Goal: Task Accomplishment & Management: Manage account settings

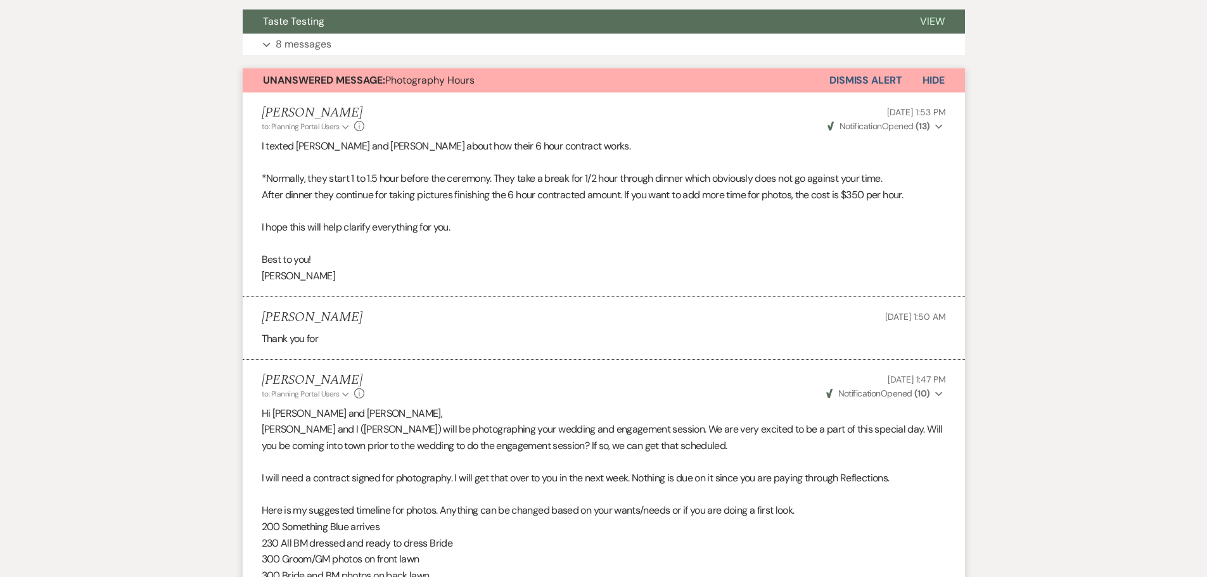
scroll to position [351, 0]
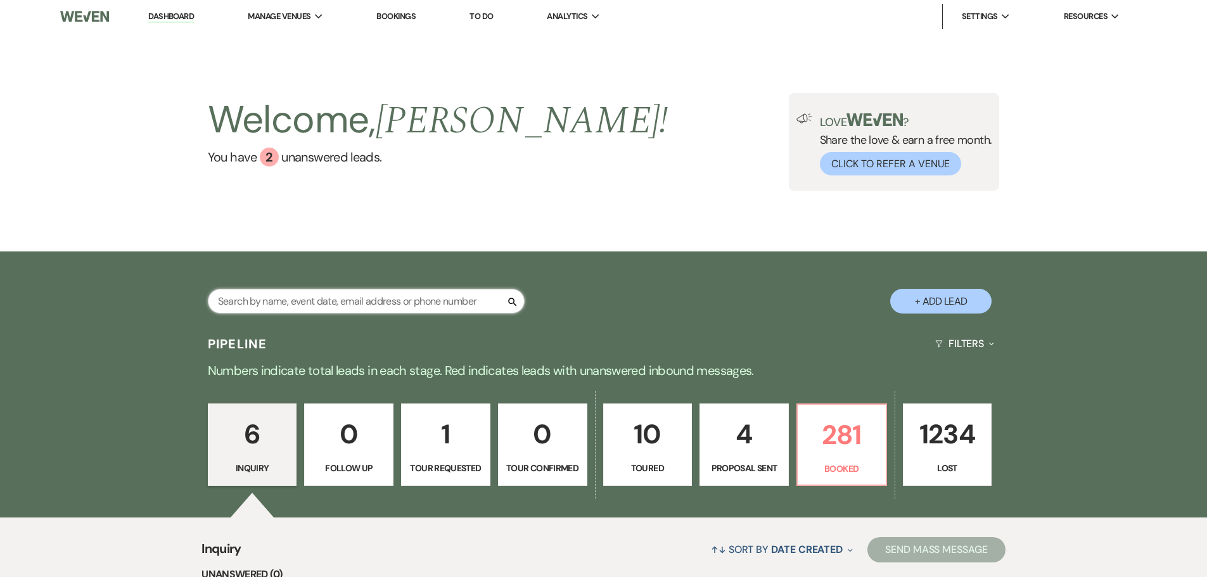
click at [396, 306] on input "text" at bounding box center [366, 301] width 317 height 25
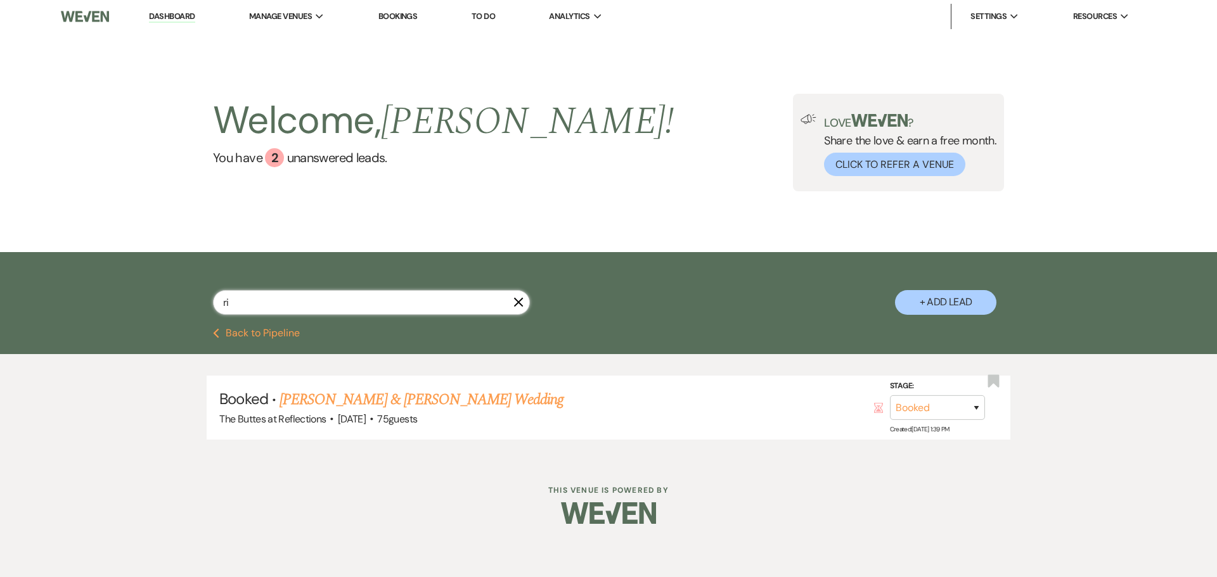
type input "r"
type input "tri"
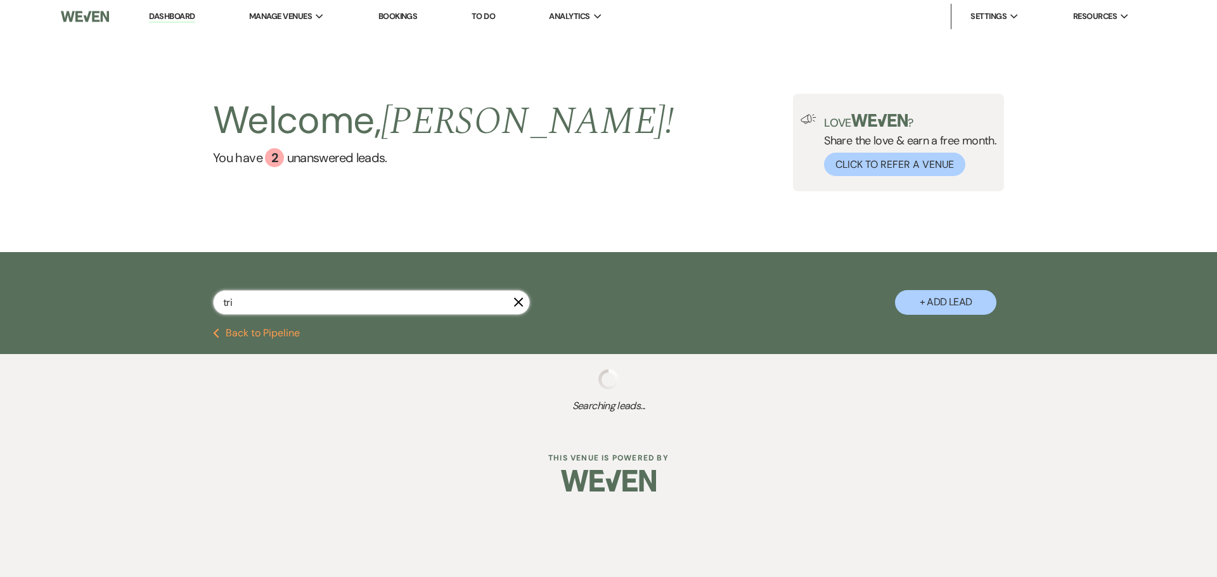
select select "8"
select select "6"
select select "8"
select select "6"
select select "8"
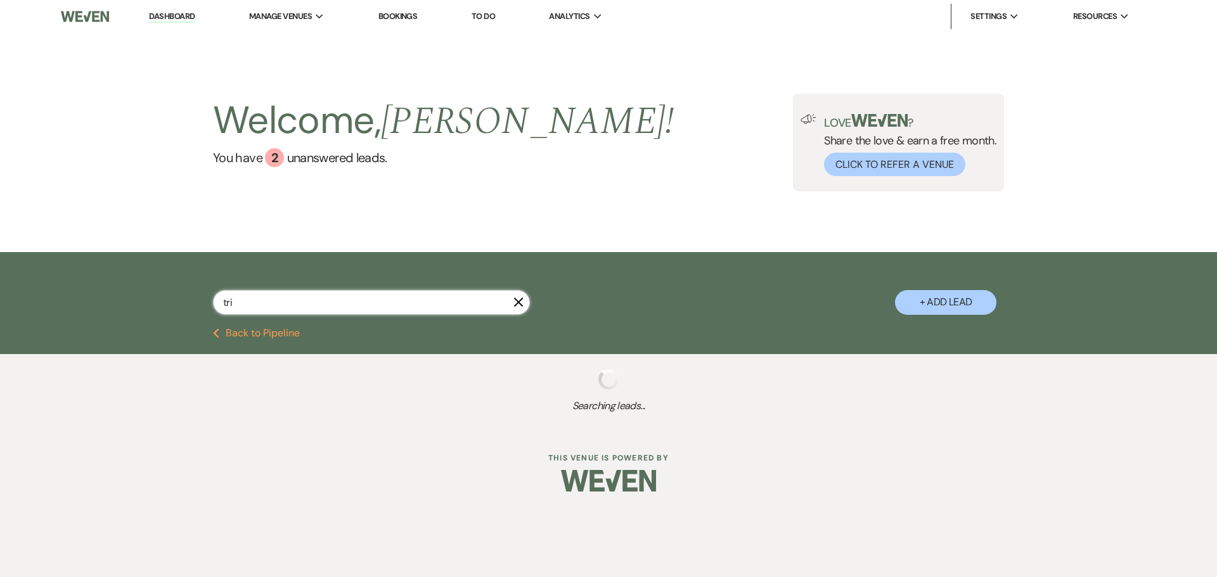
select select "5"
select select "8"
select select "5"
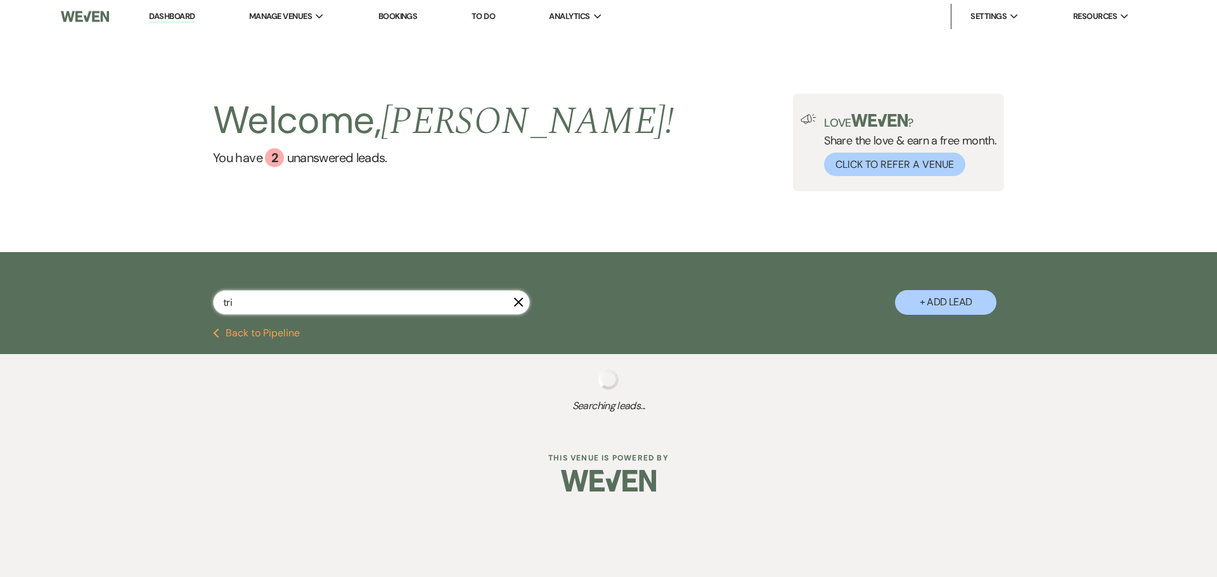
select select "8"
select select "5"
select select "8"
select select "5"
select select "8"
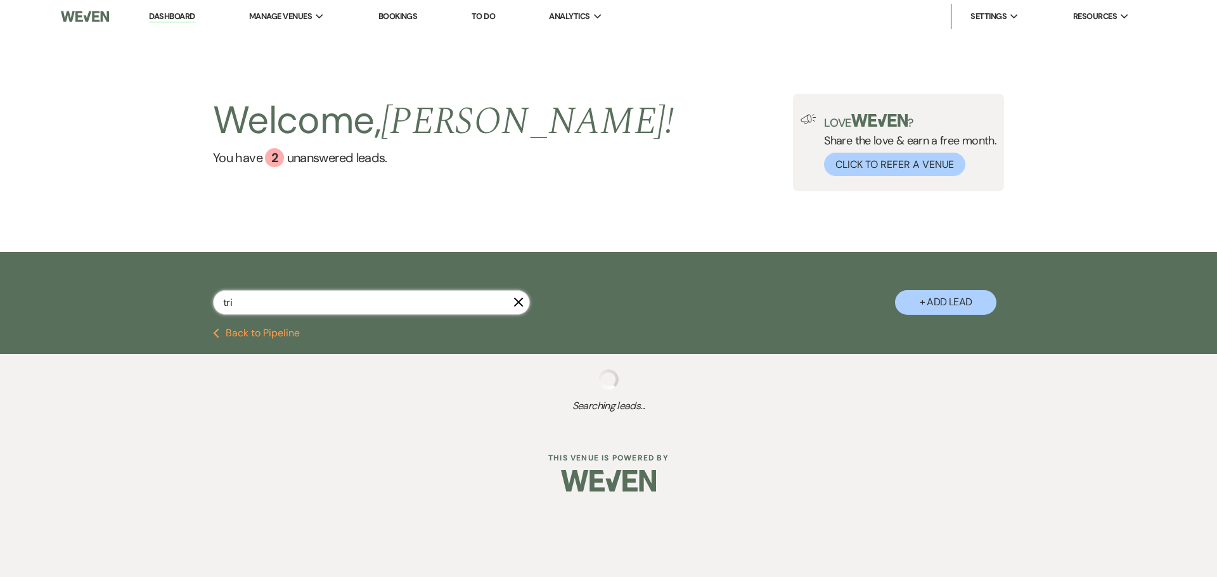
select select "5"
select select "8"
select select "6"
select select "8"
select select "2"
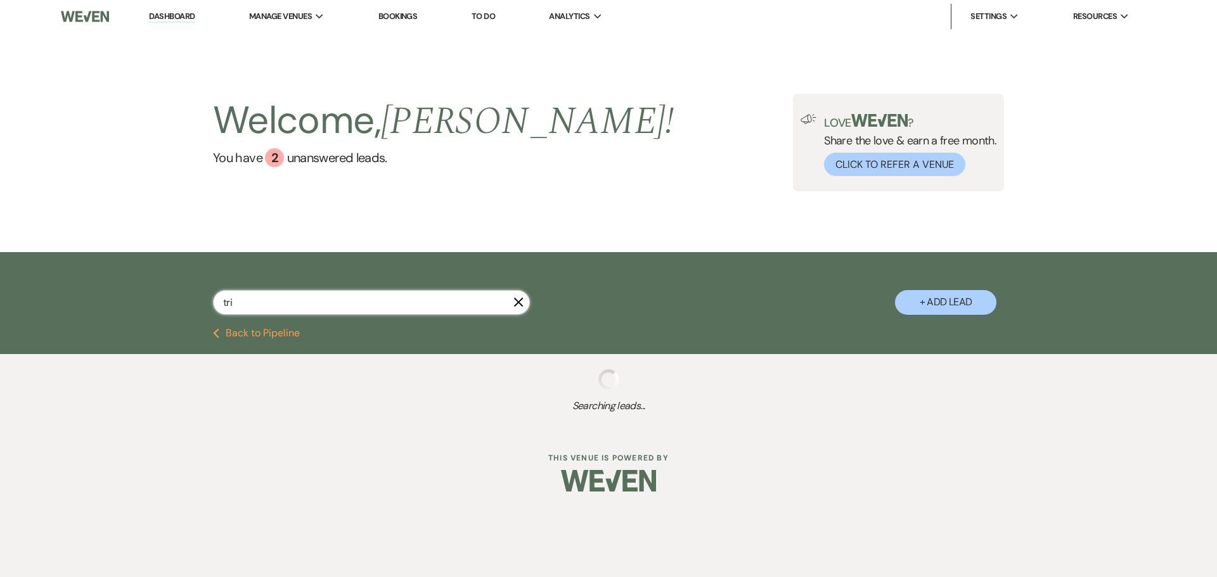
select select "8"
select select "6"
select select "8"
select select "5"
select select "8"
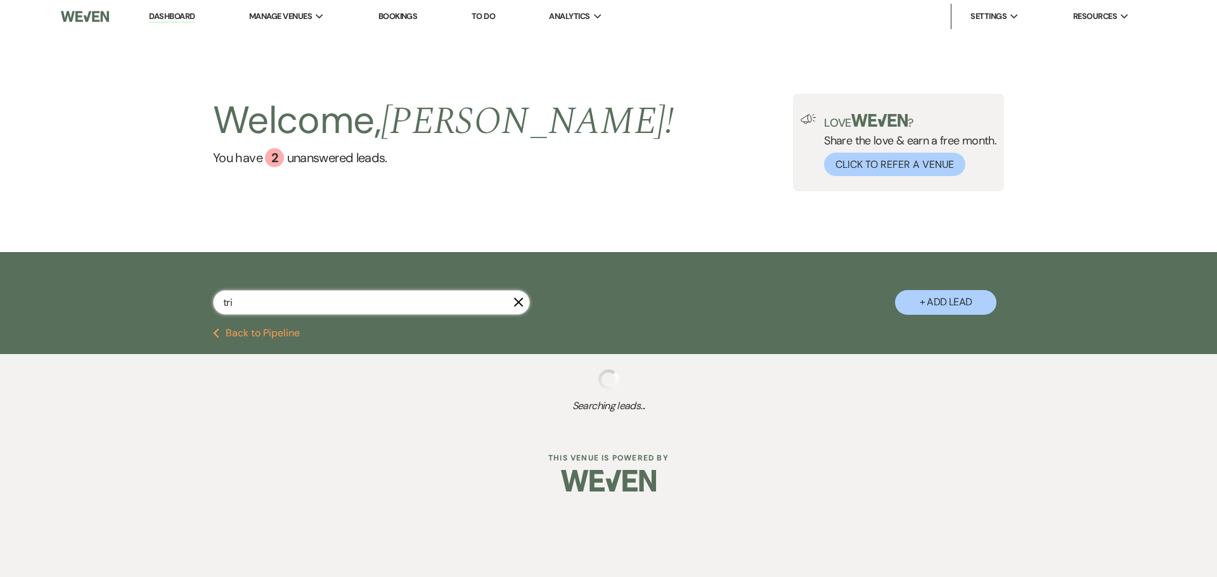
select select "5"
select select "8"
select select "5"
select select "8"
select select "5"
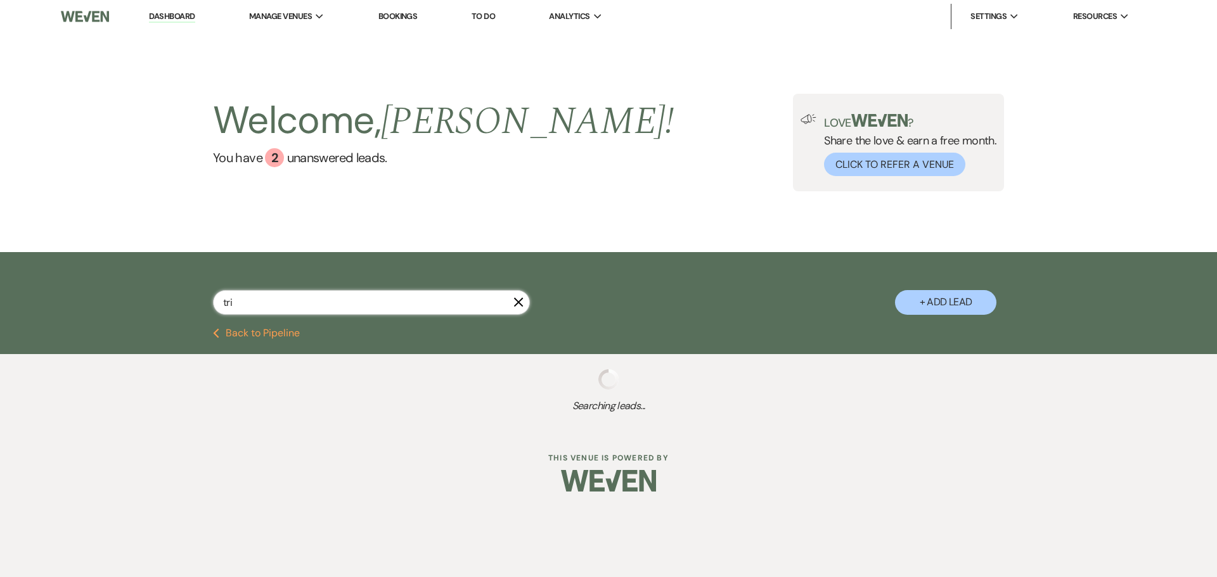
select select "8"
select select "5"
select select "8"
select select "5"
select select "8"
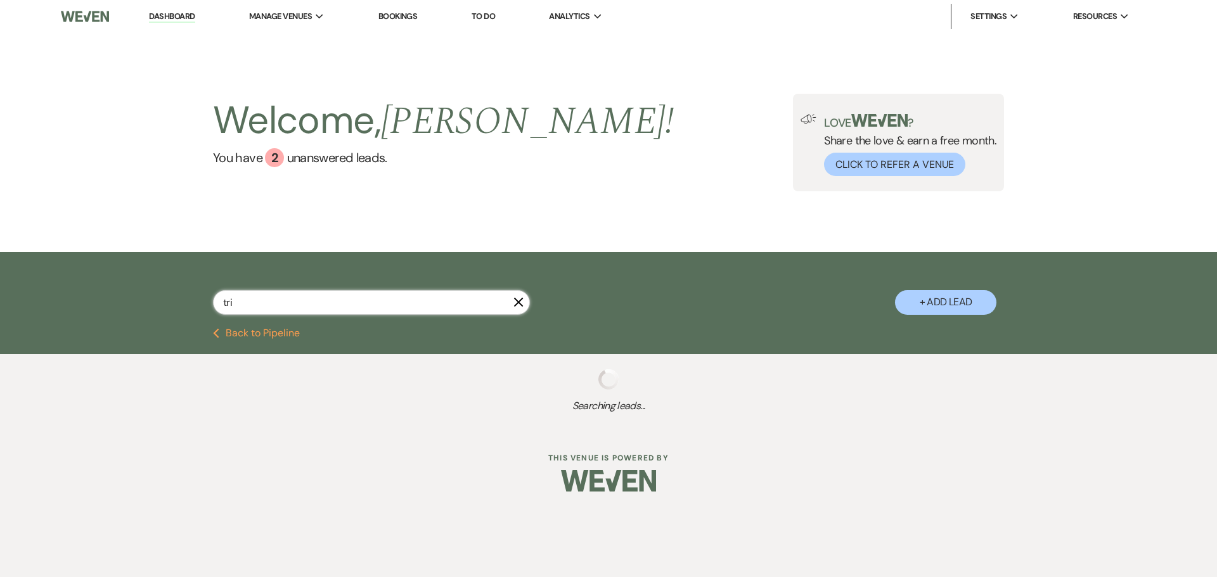
select select "6"
select select "8"
select select "5"
select select "8"
select select "1"
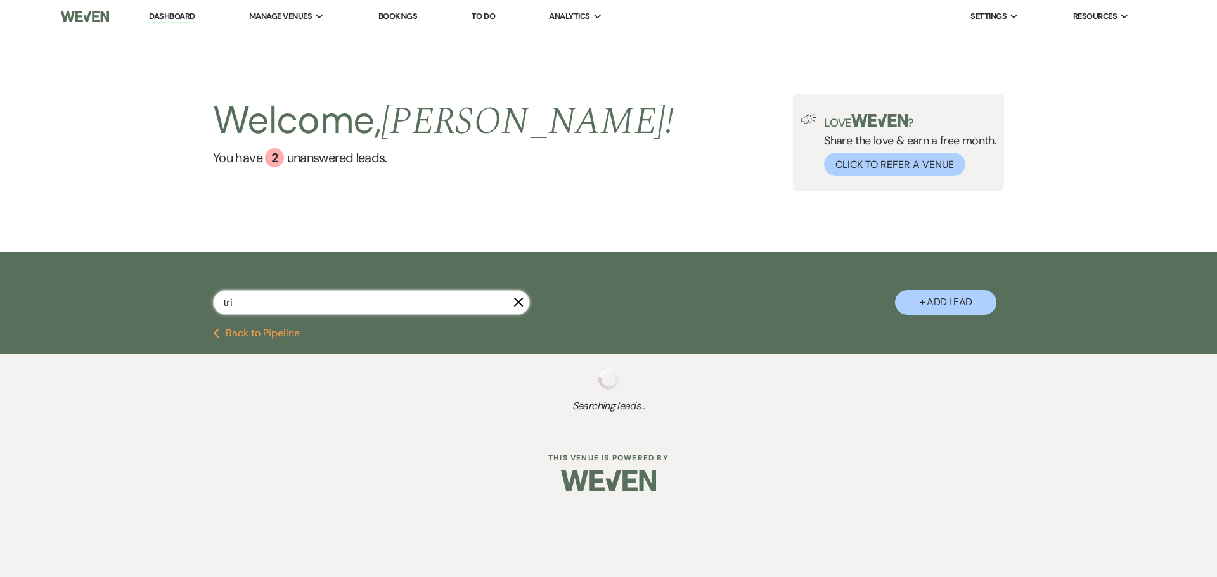
select select "8"
select select "3"
select select "8"
select select "6"
select select "8"
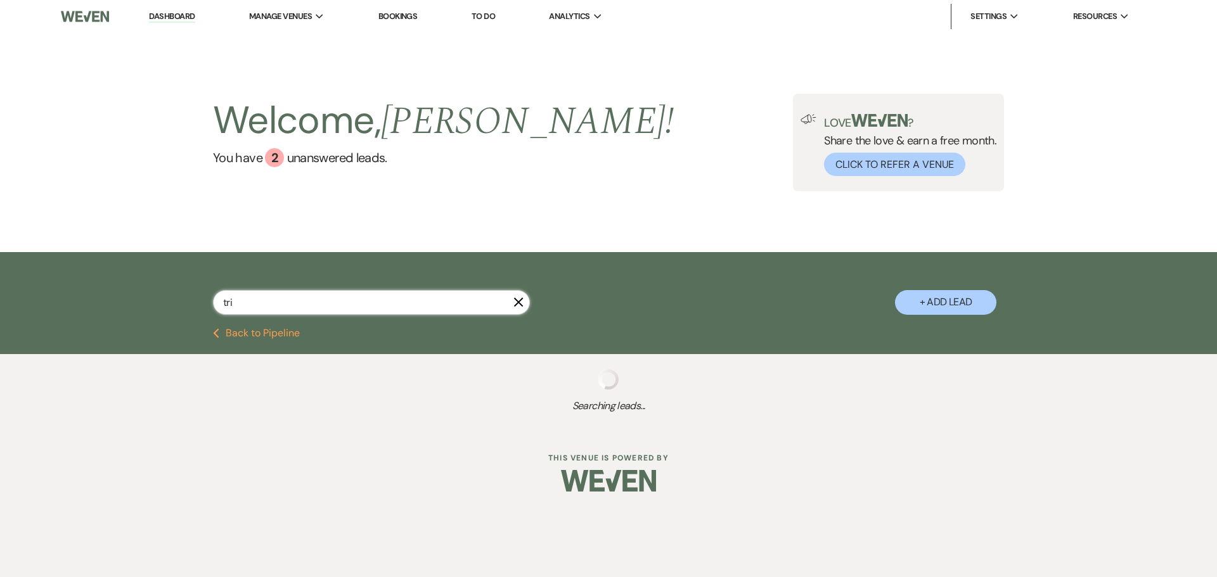
select select "5"
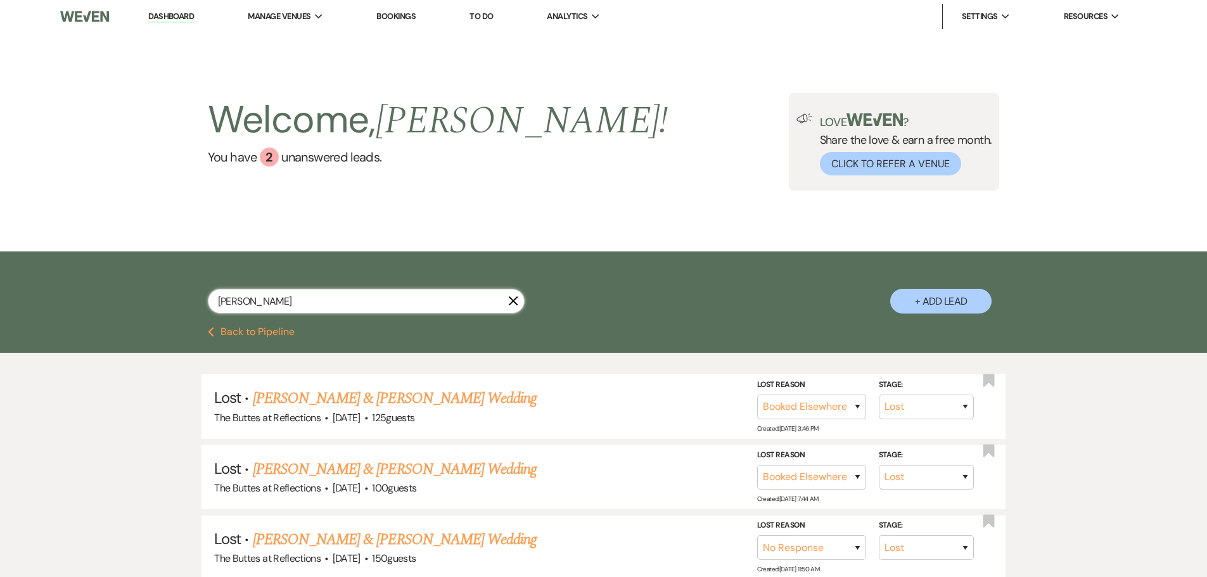
type input "trinh"
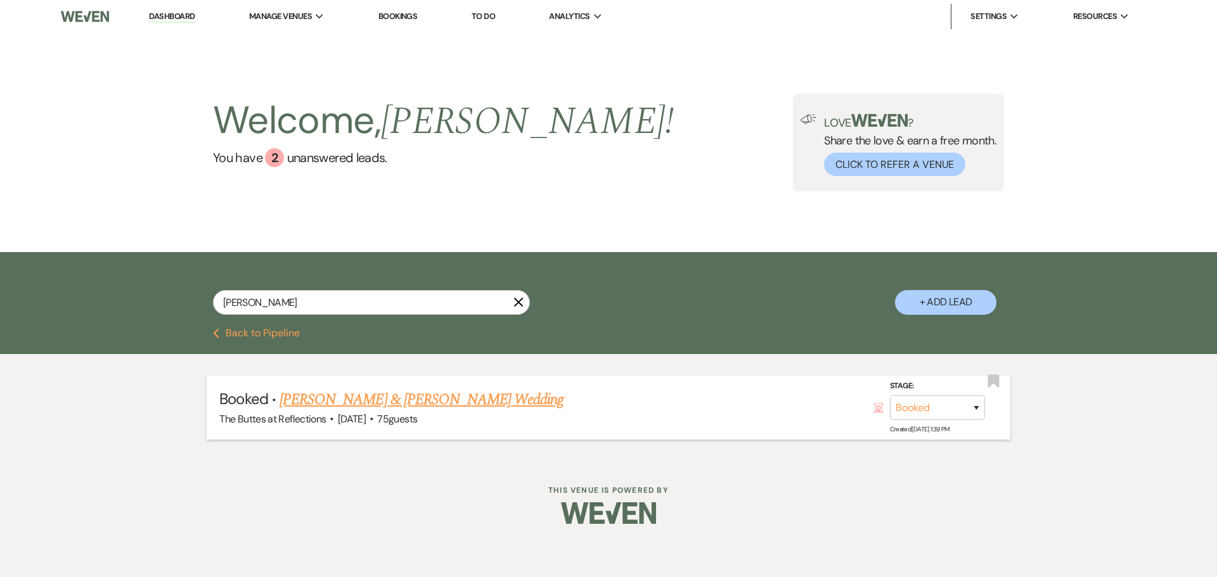
click at [435, 403] on link "[PERSON_NAME] & [PERSON_NAME] Wedding" at bounding box center [422, 400] width 284 height 23
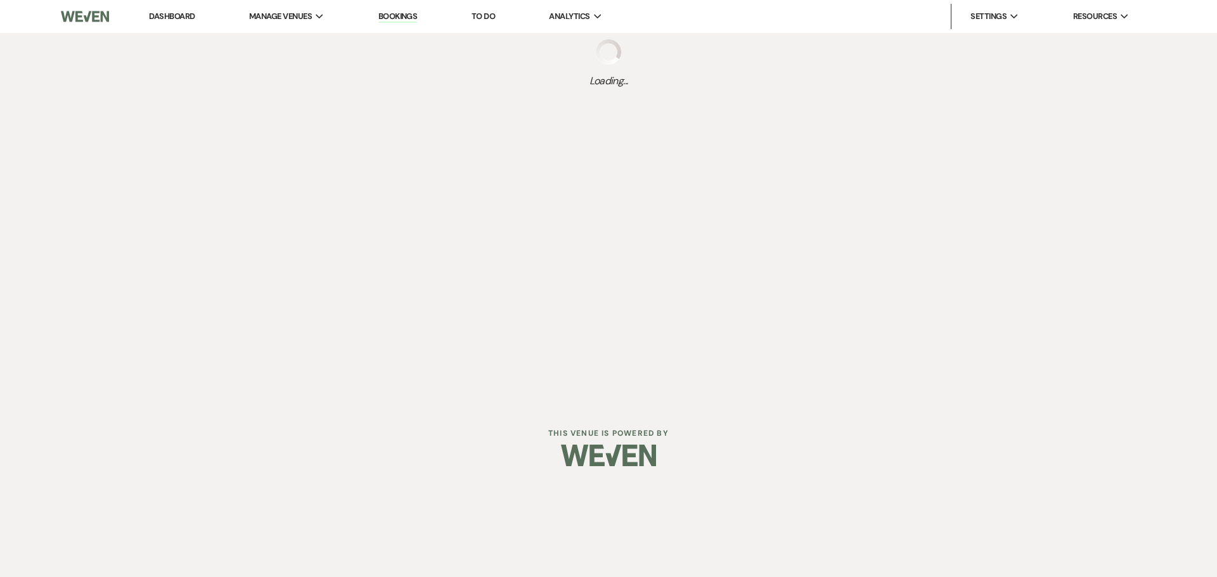
click at [435, 403] on div "Dashboard Manage Venues Expand The Buttes at Reflections Bookings To Do Analyti…" at bounding box center [608, 202] width 1217 height 404
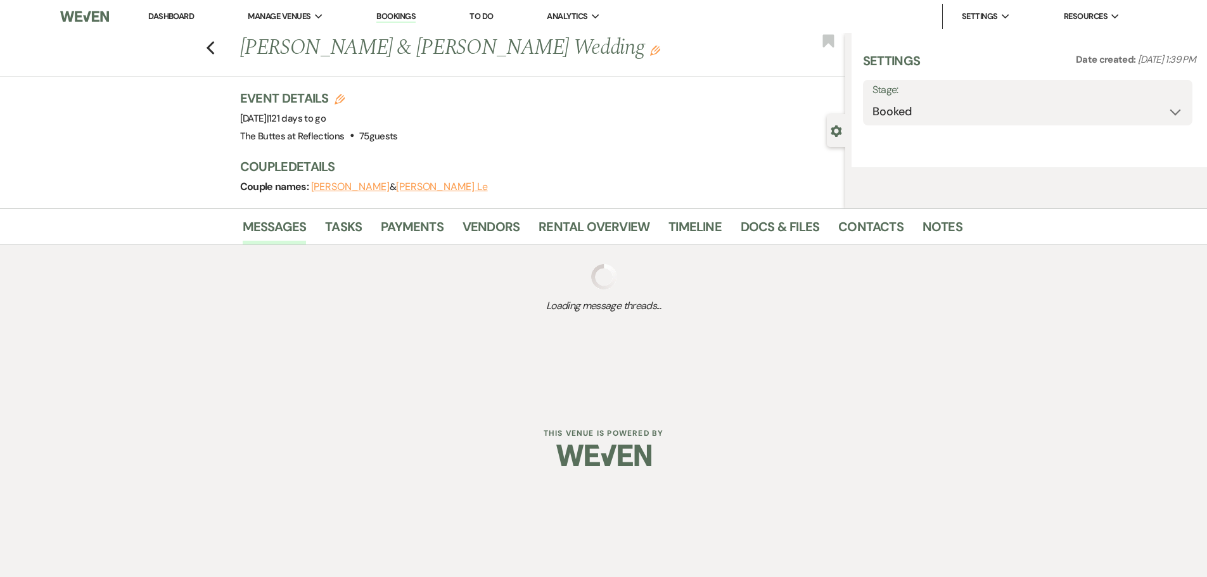
select select "5"
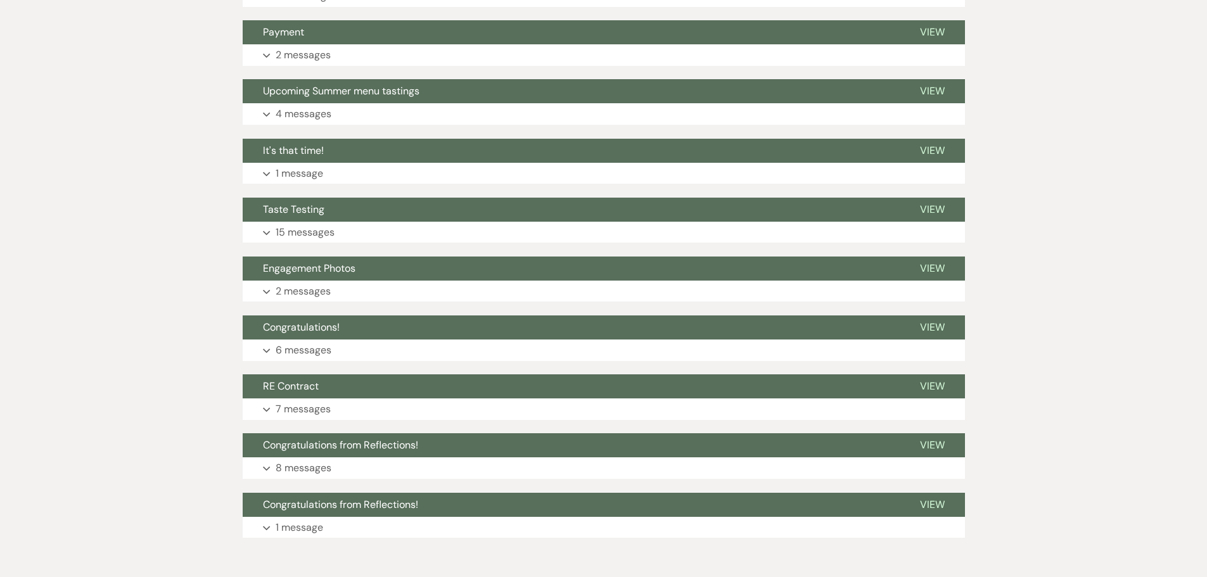
scroll to position [805, 0]
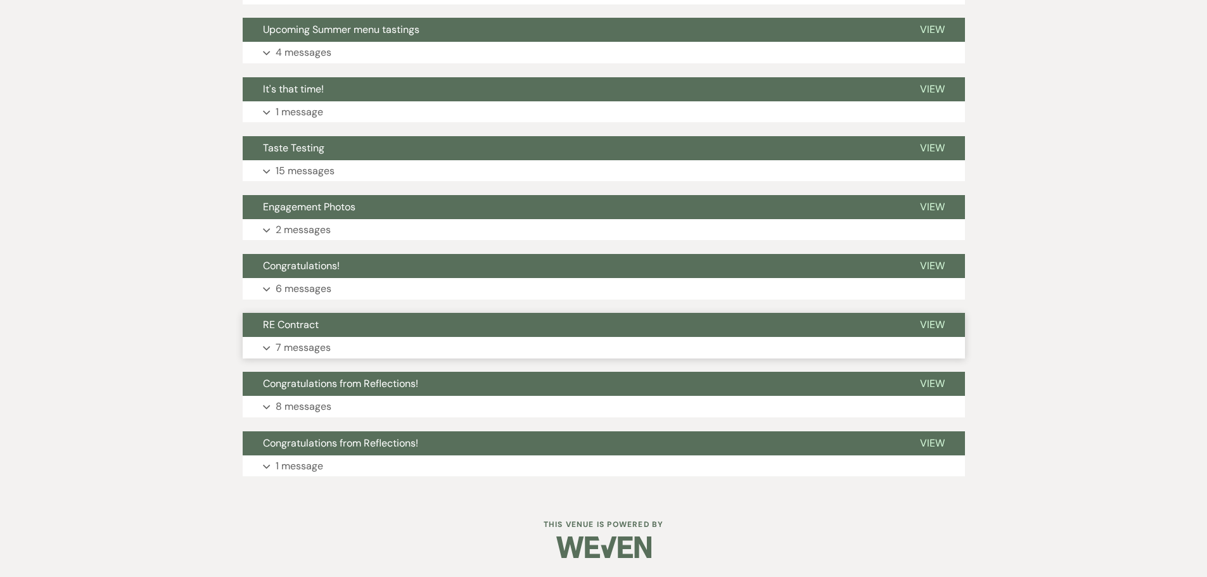
click at [301, 344] on p "7 messages" at bounding box center [303, 348] width 55 height 16
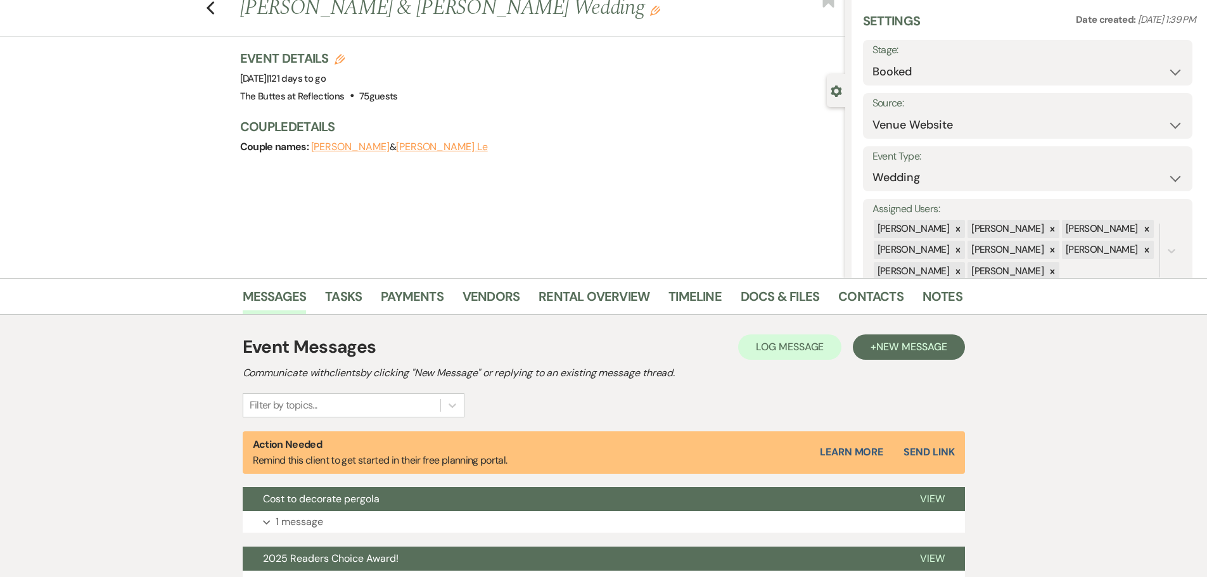
scroll to position [0, 0]
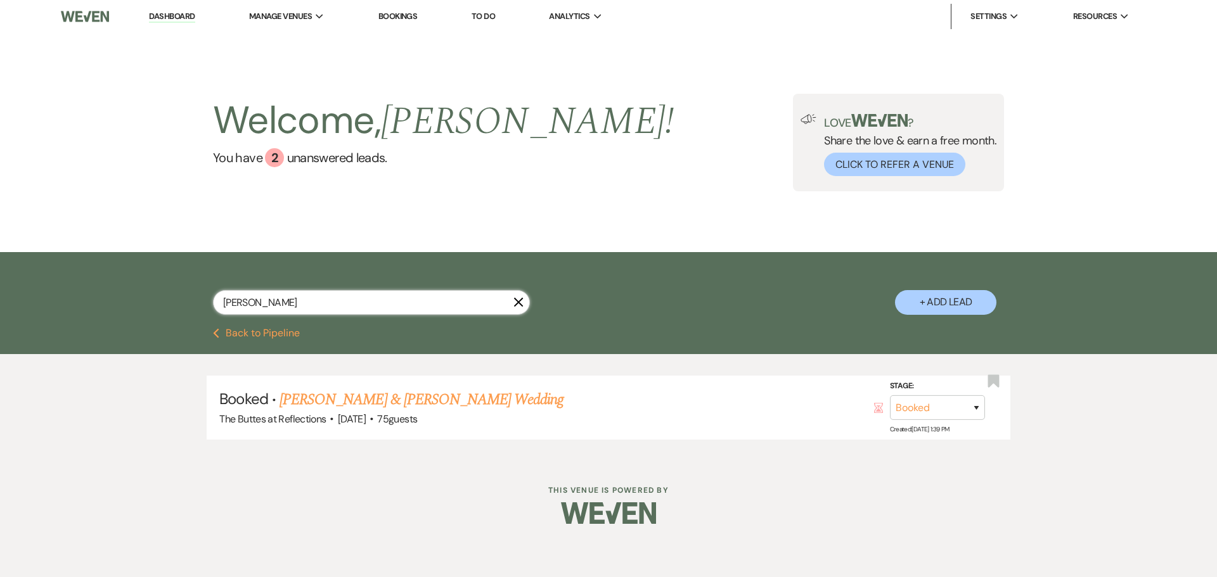
drag, startPoint x: 257, startPoint y: 305, endPoint x: 184, endPoint y: 286, distance: 75.3
click at [184, 286] on div "trinh X + Add Lead" at bounding box center [608, 292] width 913 height 67
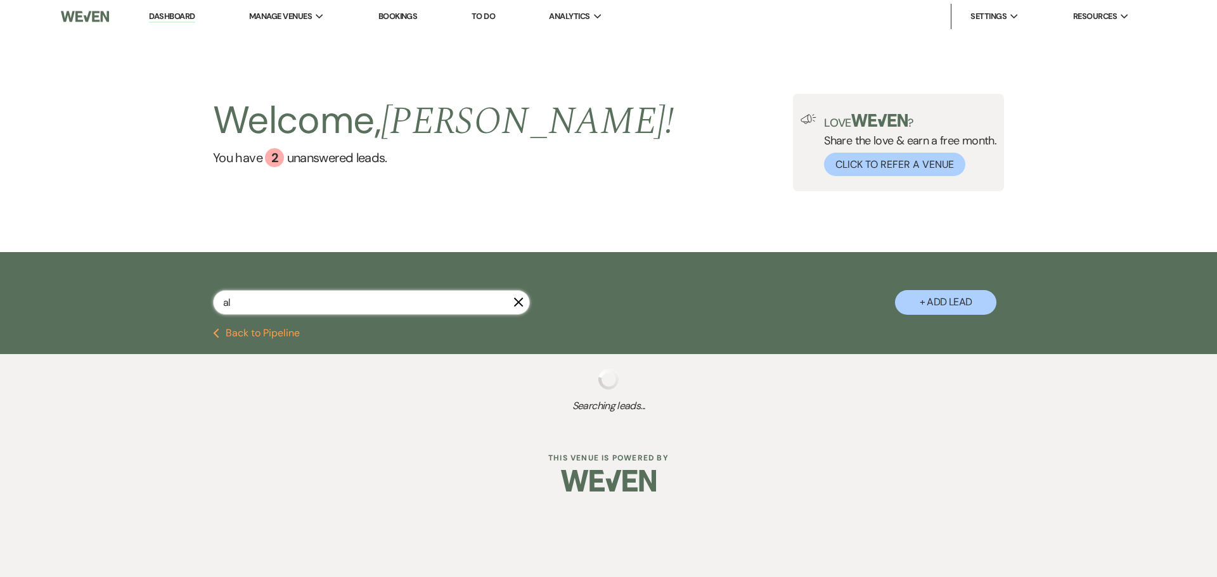
type input "alt"
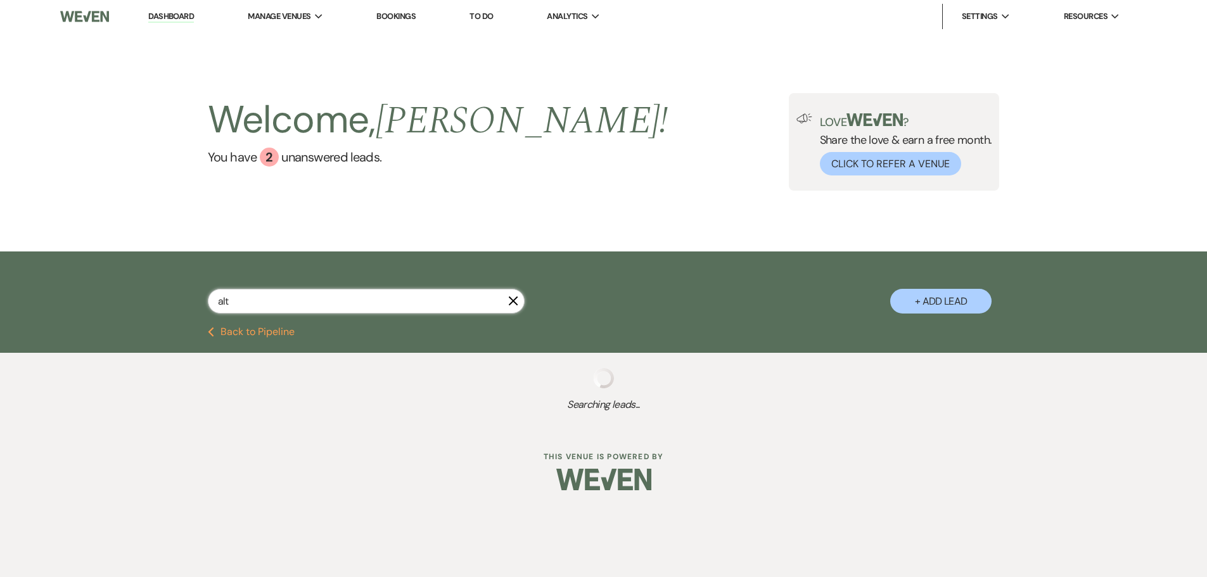
select select "8"
select select "5"
select select "8"
select select "5"
select select "8"
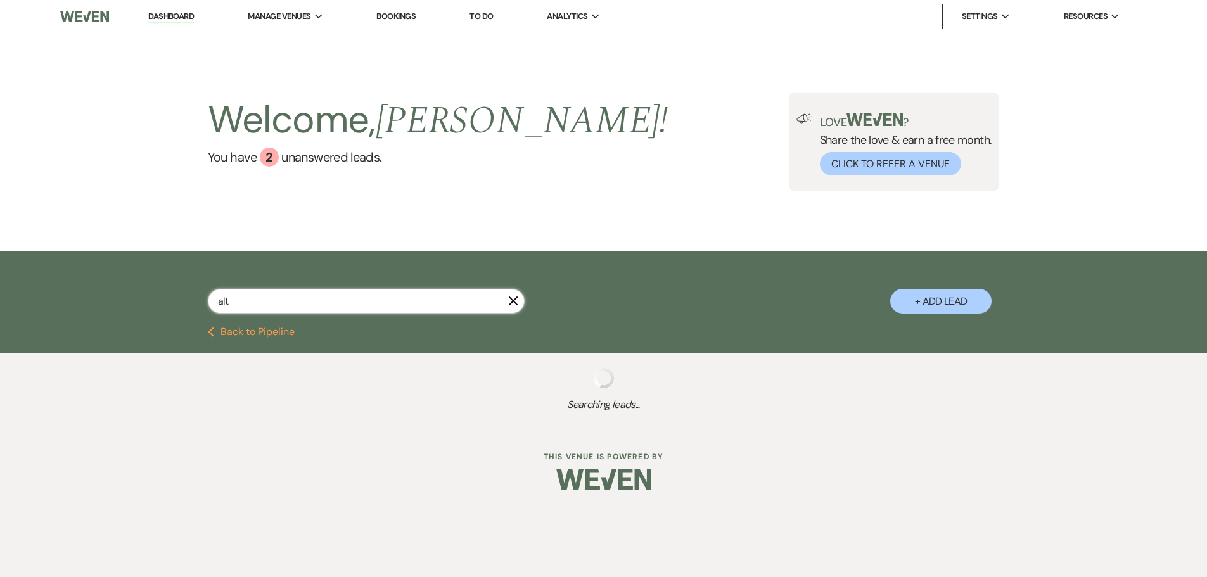
select select "8"
select select "7"
select select "8"
select select "5"
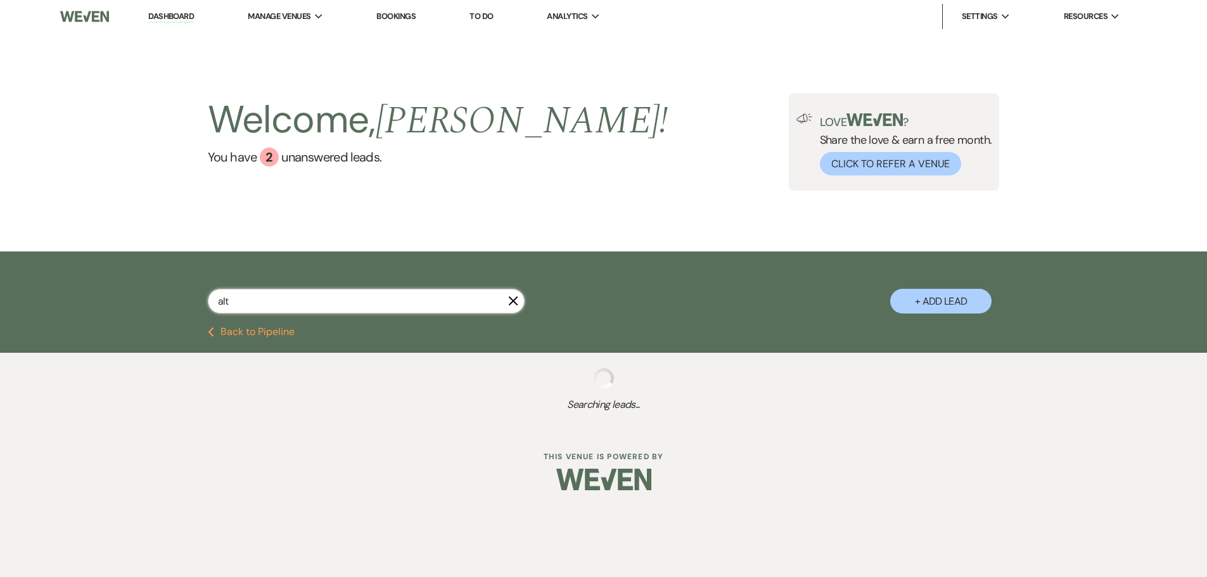
select select "8"
select select "6"
select select "8"
select select "5"
select select "8"
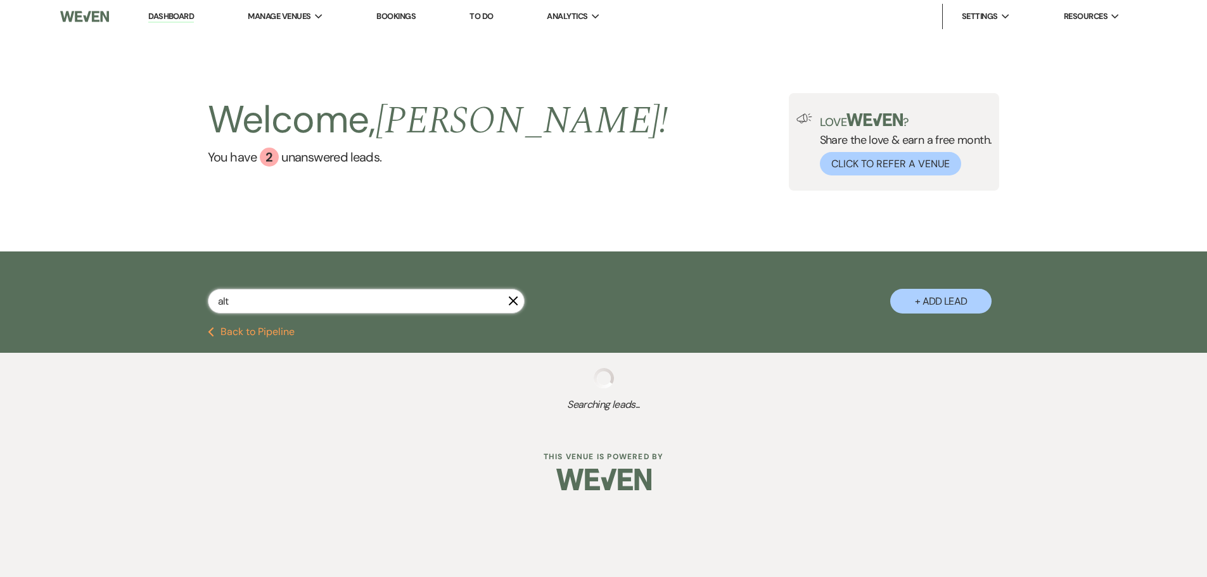
select select "4"
type input "altim"
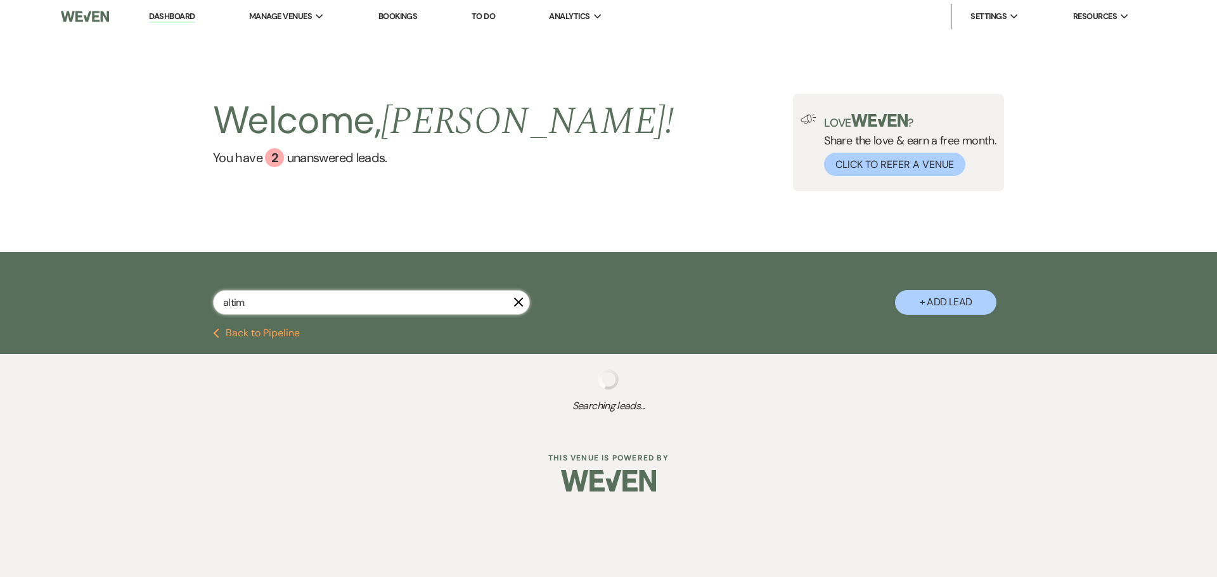
select select "8"
select select "4"
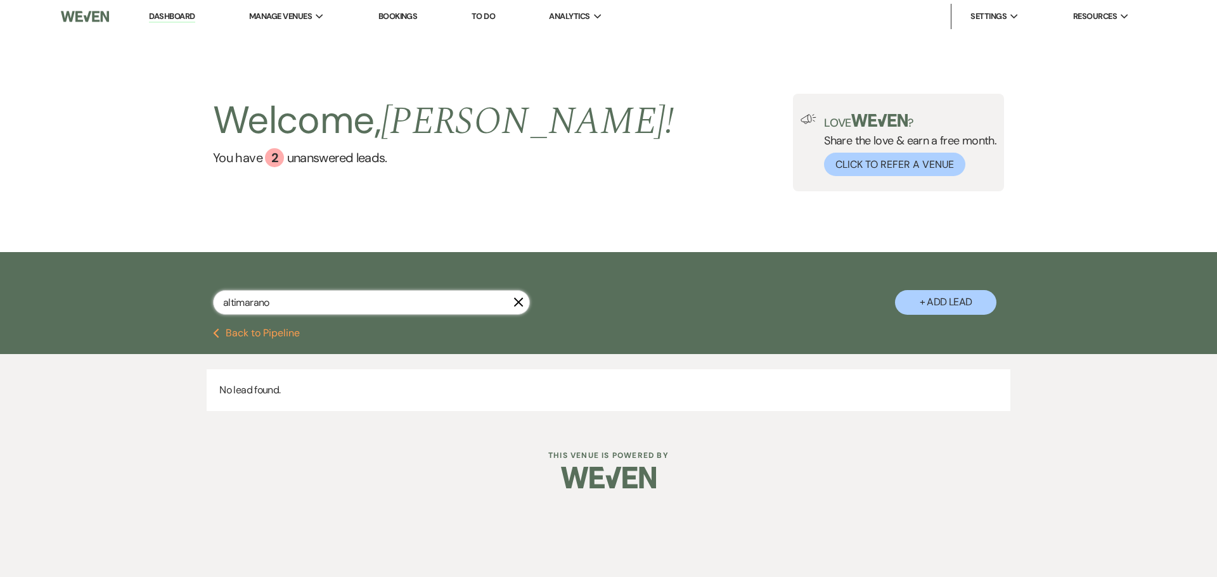
click at [247, 301] on input "altimarano" at bounding box center [371, 302] width 317 height 25
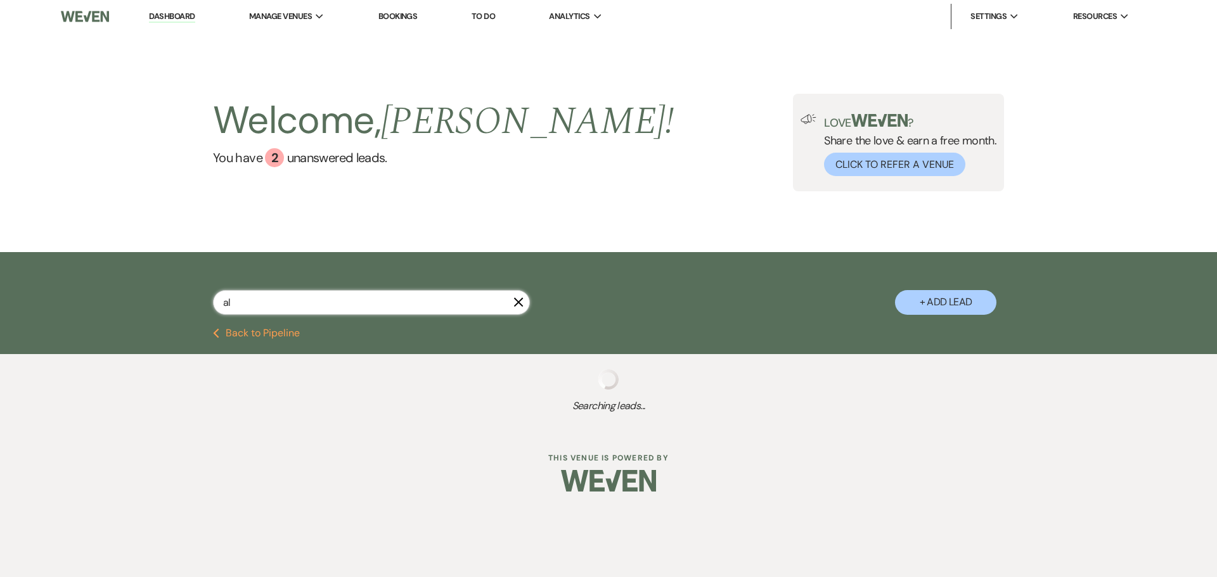
type input "a"
select select "5"
select select "8"
select select "5"
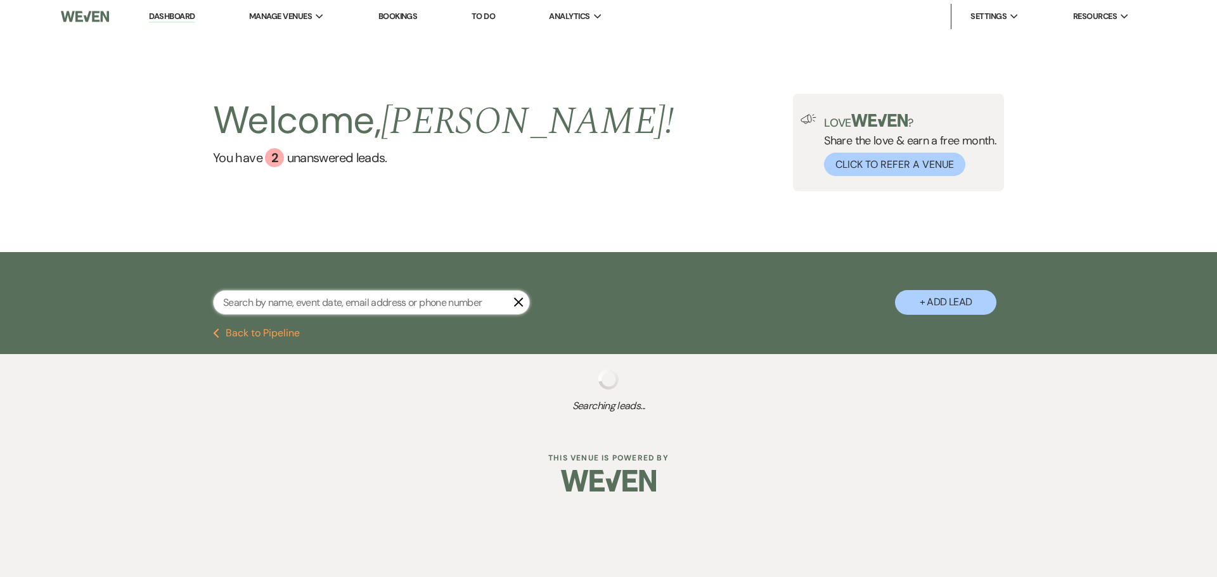
select select "8"
select select "6"
select select "8"
select select "7"
select select "8"
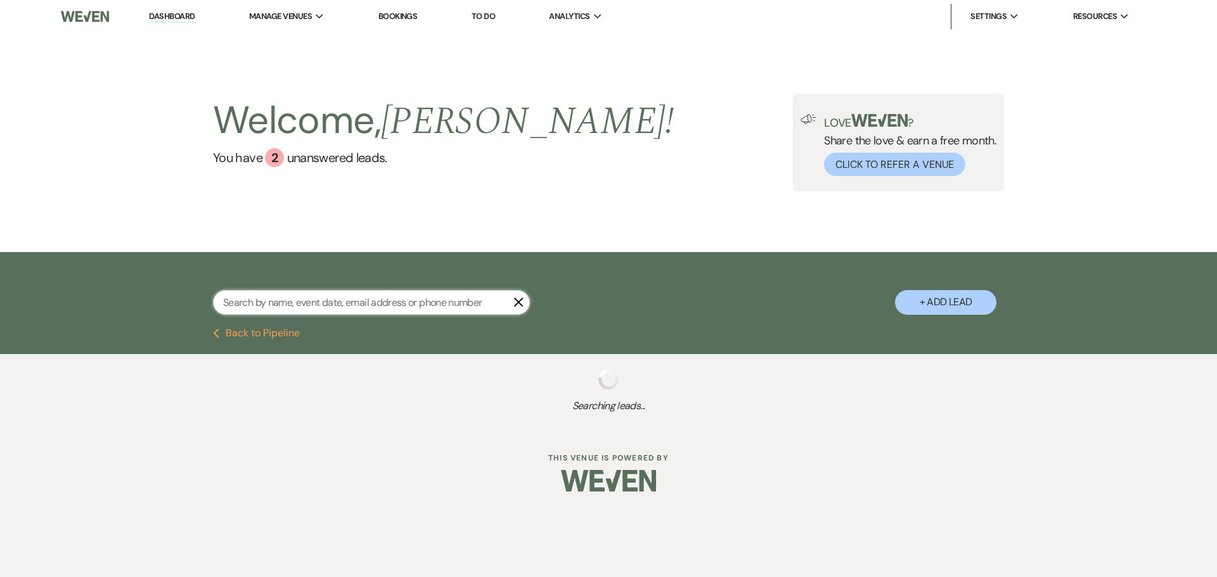
select select "5"
select select "8"
select select "5"
select select "8"
select select "6"
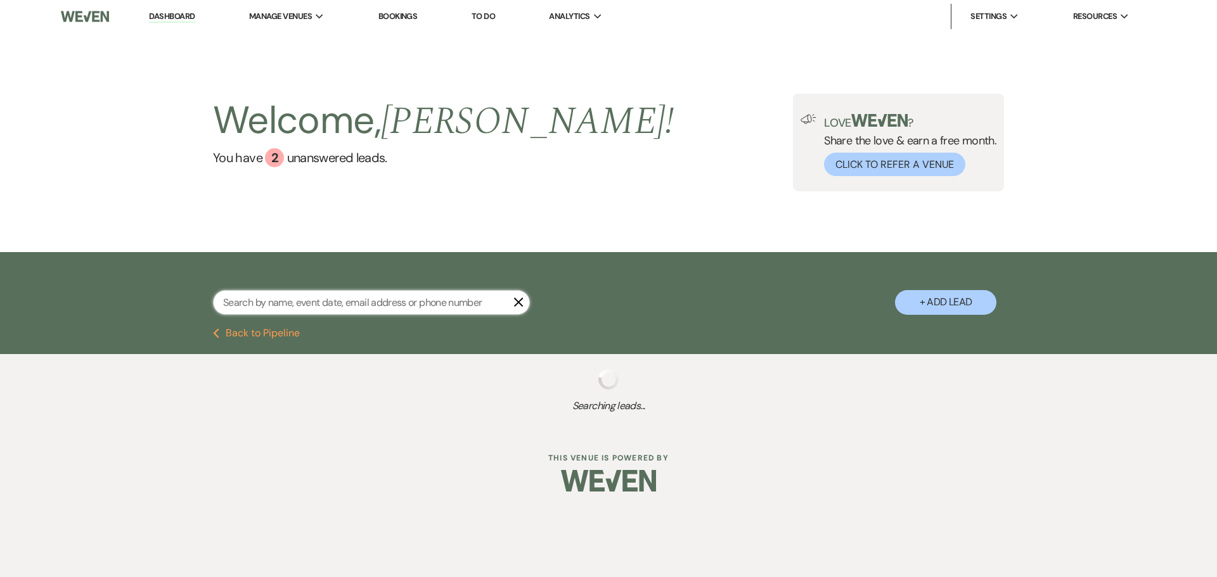
select select "5"
select select "8"
select select "5"
select select "8"
select select "5"
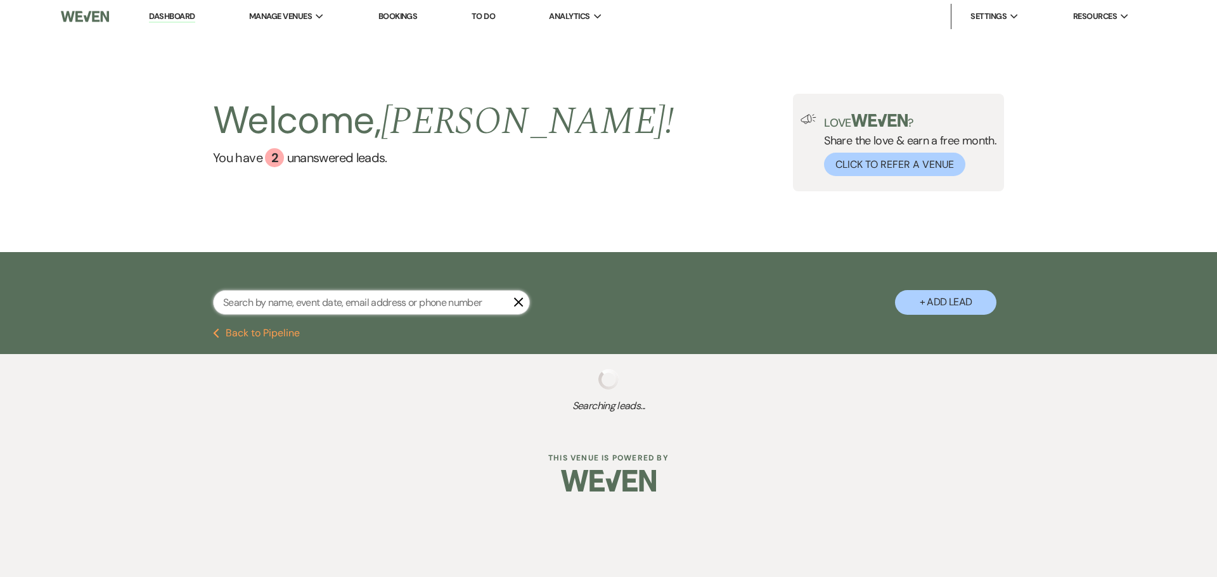
select select "8"
select select "5"
select select "8"
select select "5"
select select "8"
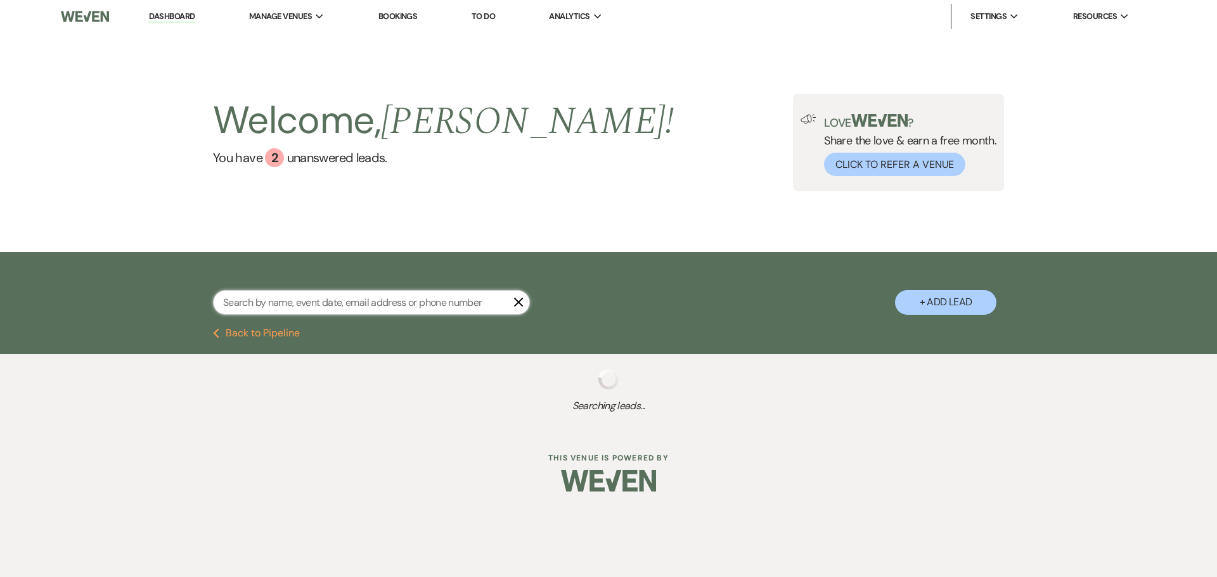
select select "5"
select select "8"
select select "5"
select select "8"
select select "5"
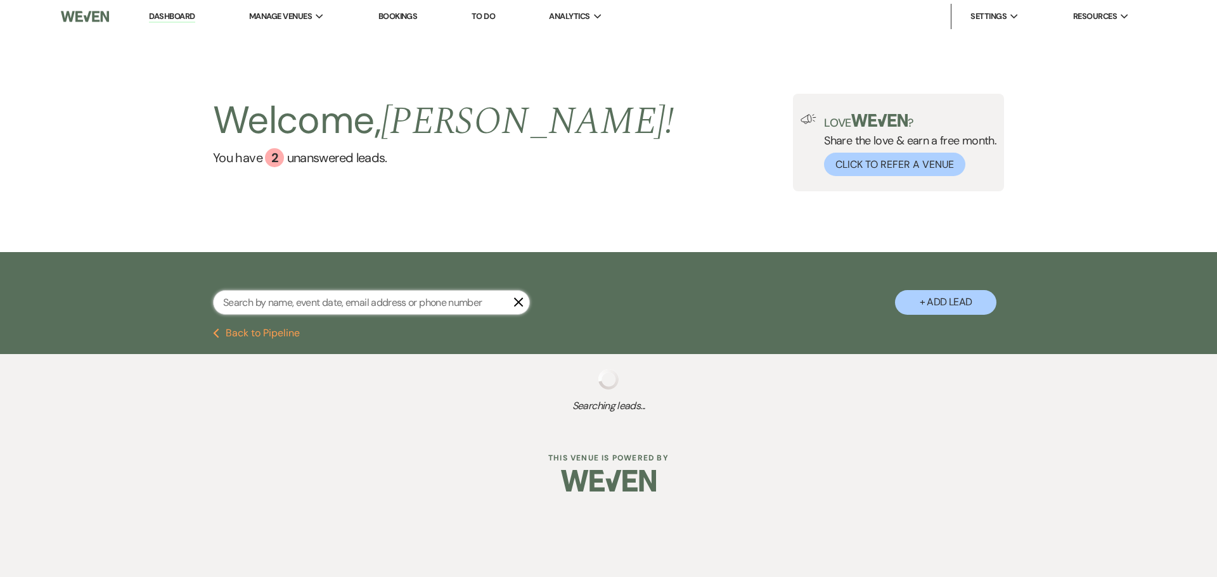
select select "8"
select select "5"
select select "8"
select select "5"
select select "8"
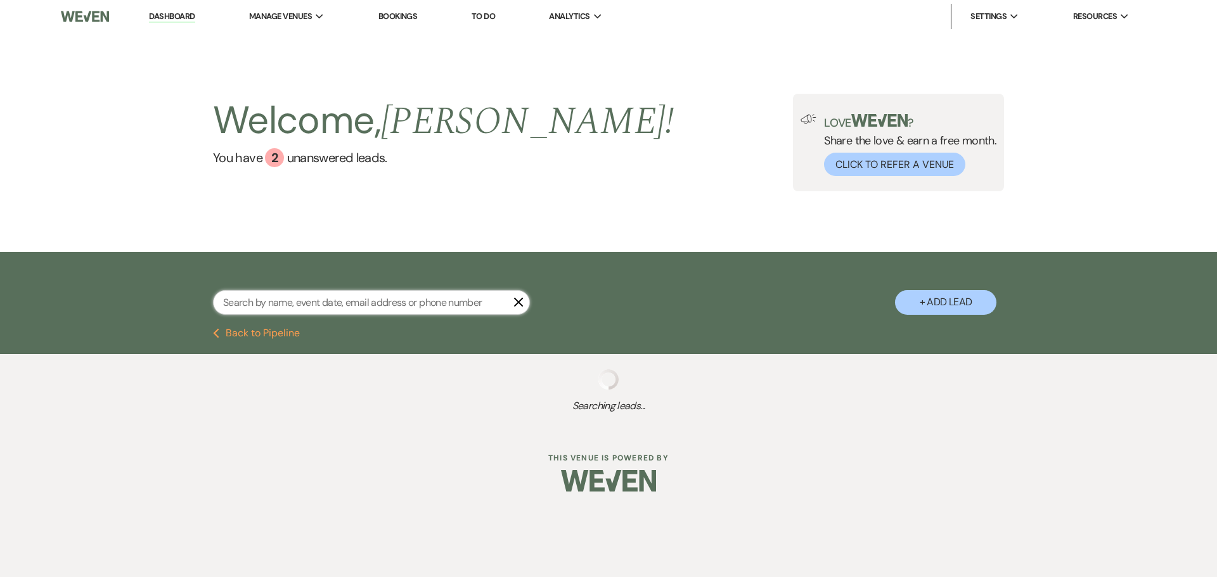
select select "5"
select select "8"
select select "5"
select select "8"
select select "5"
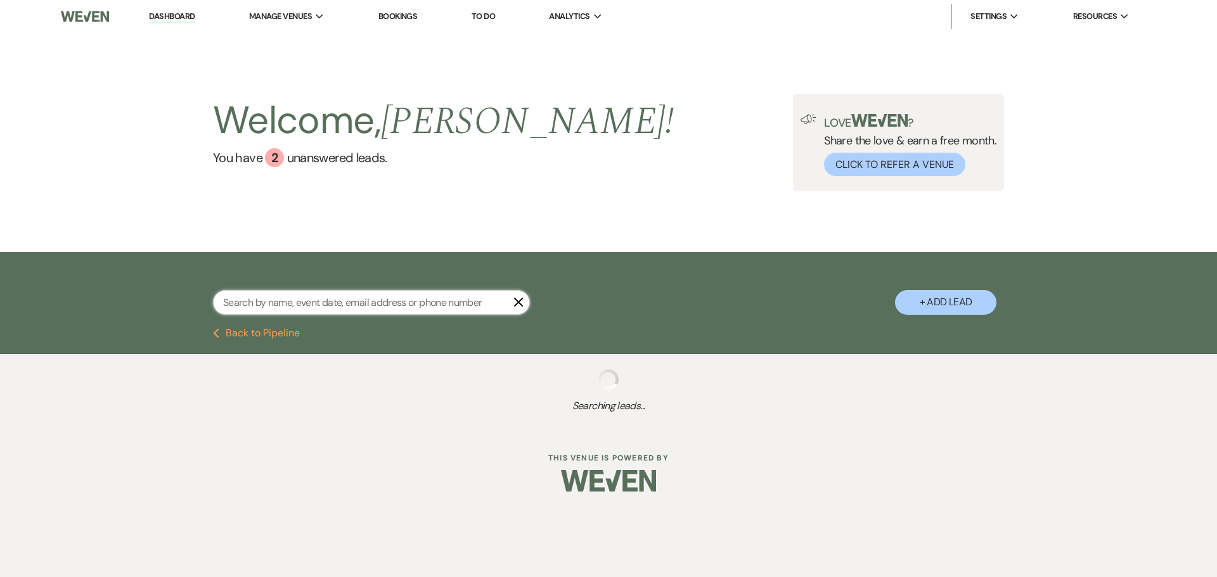
select select "8"
select select "5"
select select "8"
select select "10"
select select "8"
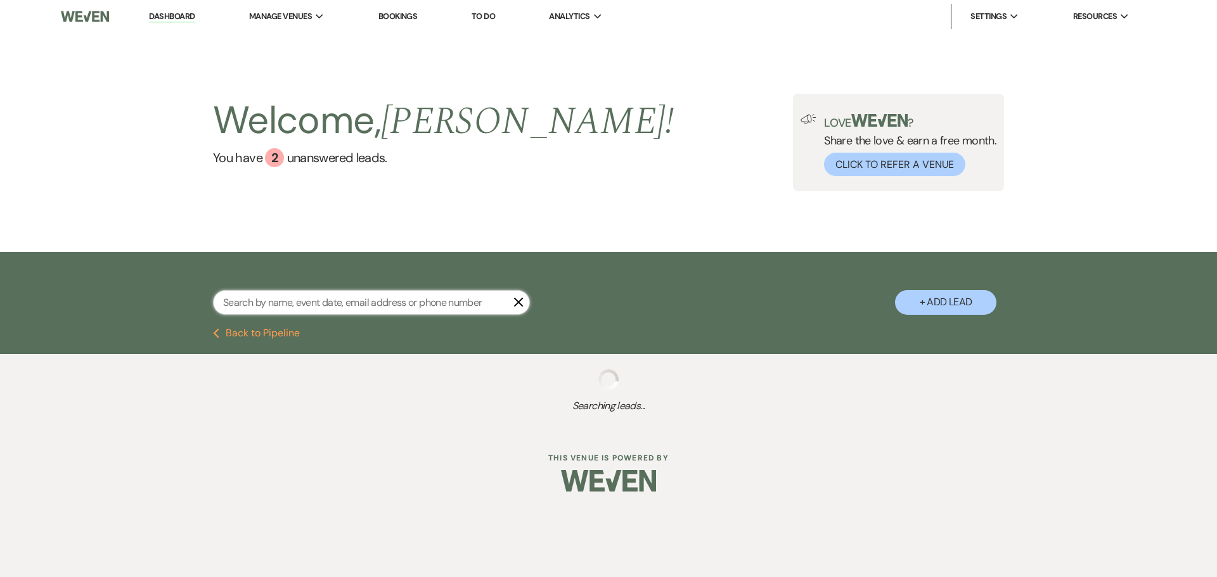
select select "5"
select select "8"
select select "5"
select select "8"
select select "5"
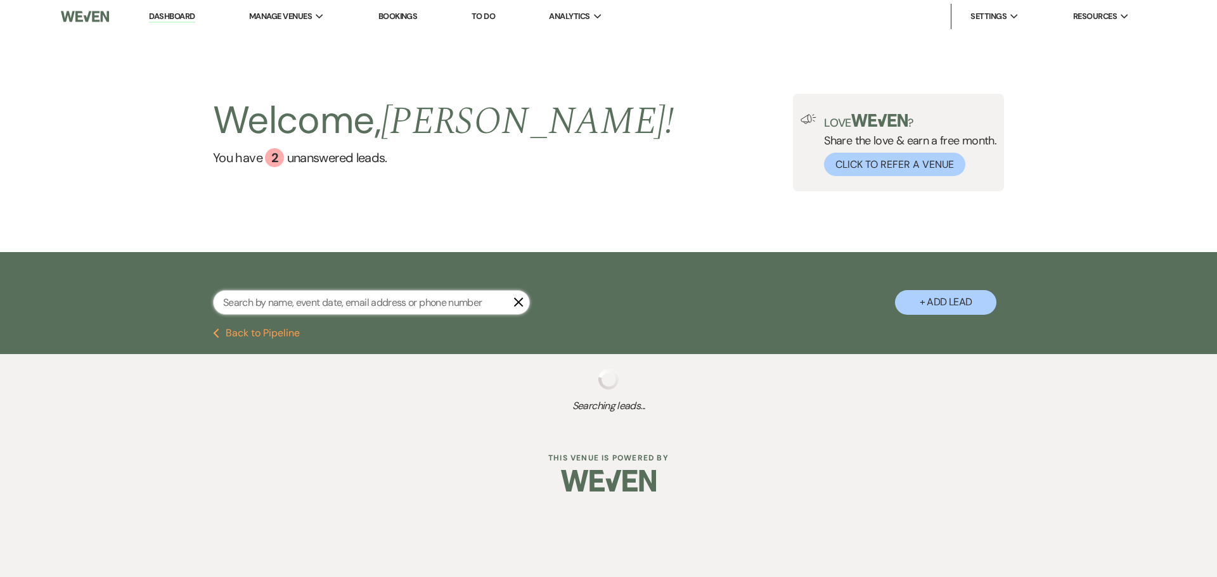
select select "8"
select select "6"
select select "8"
select select "11"
select select "8"
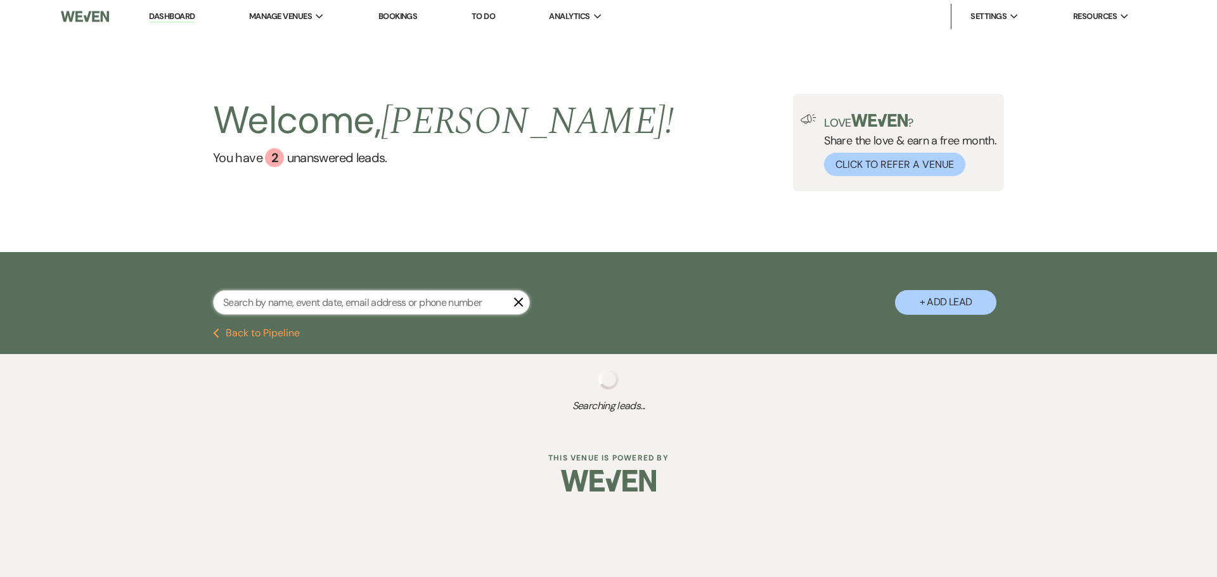
select select "5"
select select "8"
select select "5"
select select "8"
select select "5"
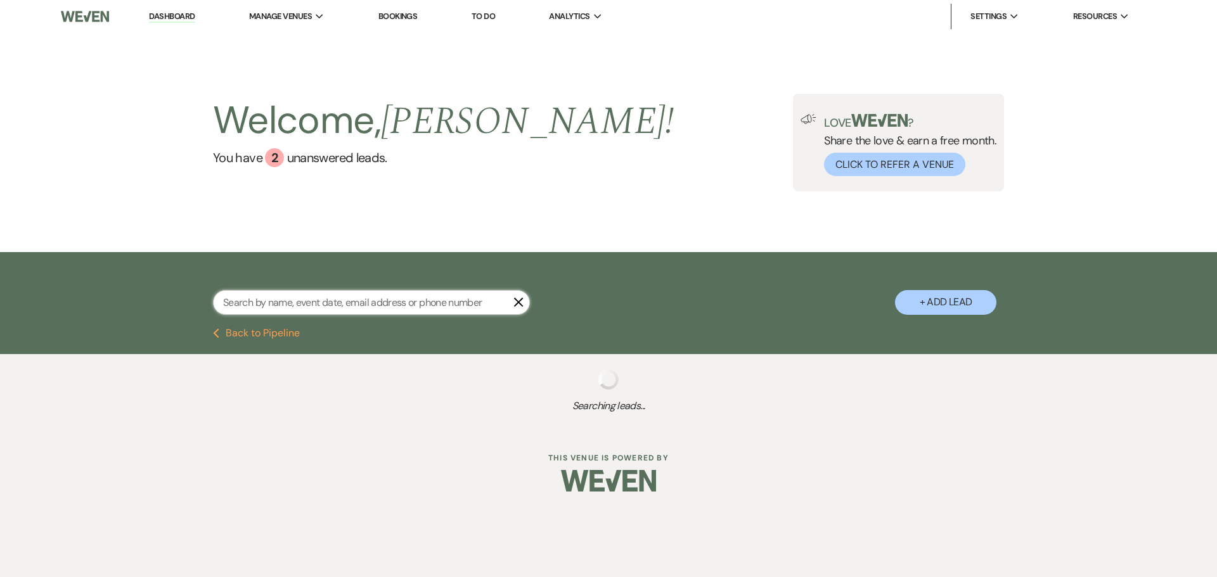
select select "8"
select select "10"
select select "8"
select select "5"
select select "8"
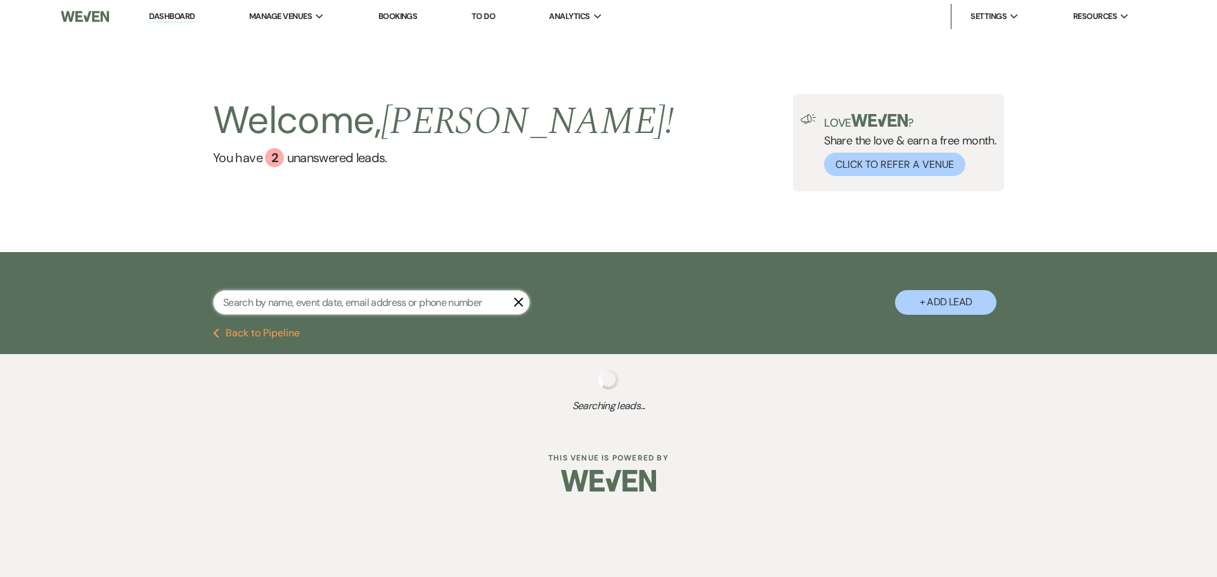
select select "5"
select select "8"
select select "5"
select select "8"
select select "5"
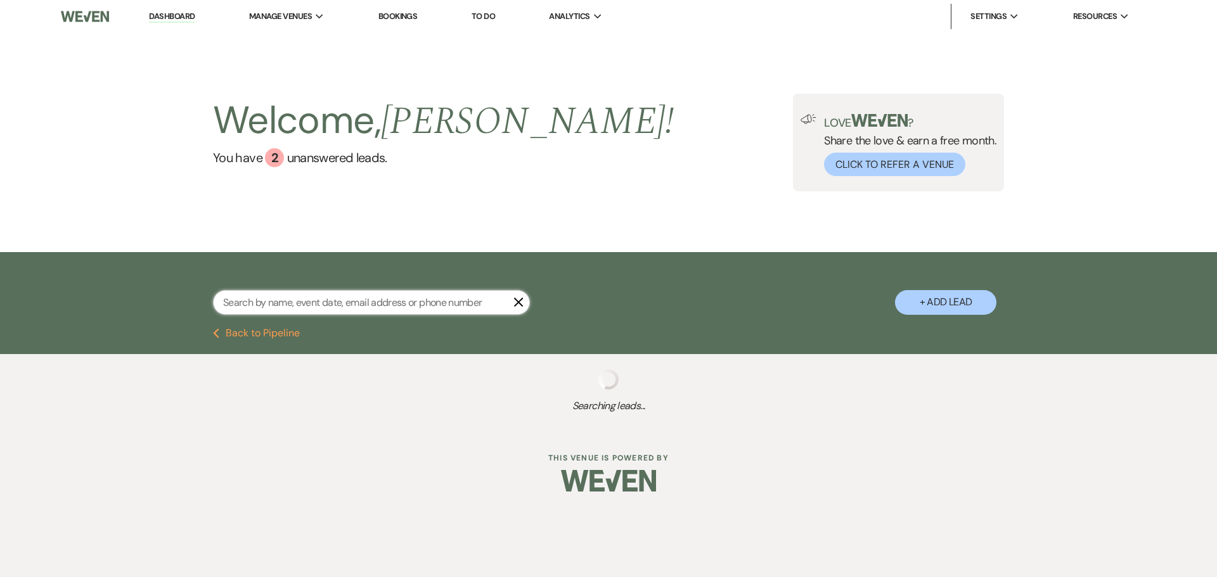
select select "8"
select select "5"
select select "8"
select select "6"
select select "8"
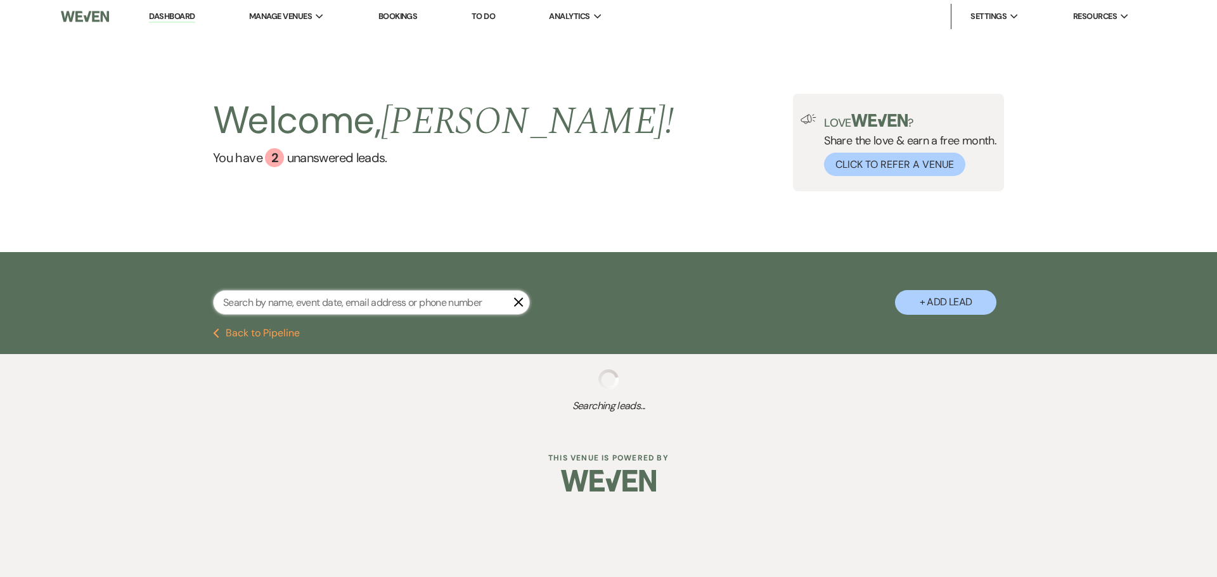
select select "5"
select select "8"
select select "5"
select select "8"
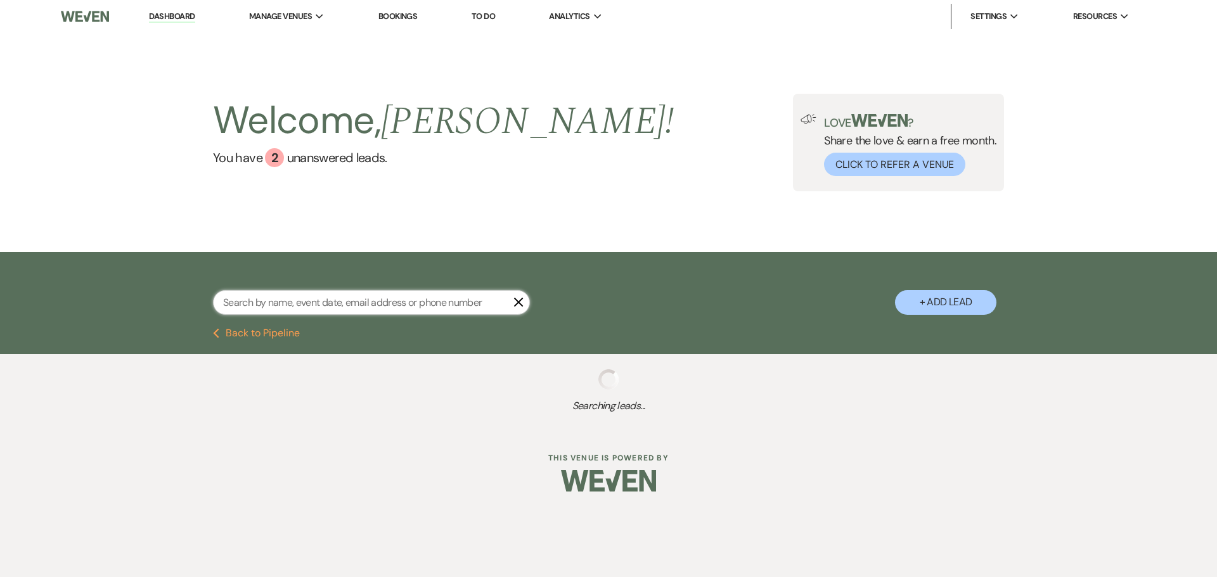
select select "8"
select select "5"
select select "8"
select select "5"
select select "8"
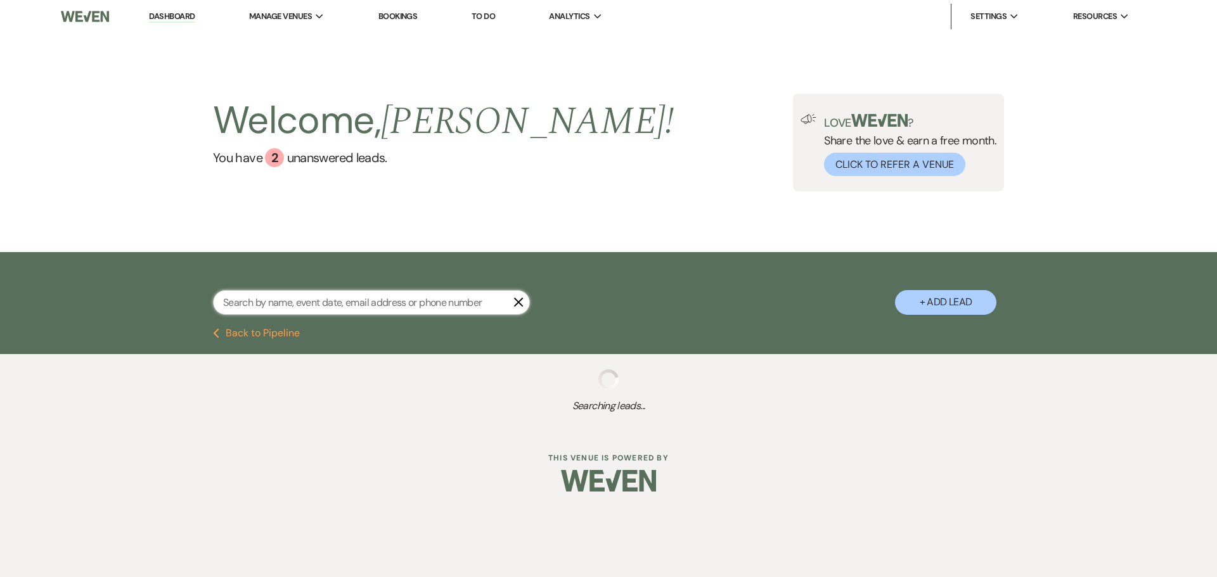
select select "5"
select select "8"
select select "3"
select select "8"
select select "3"
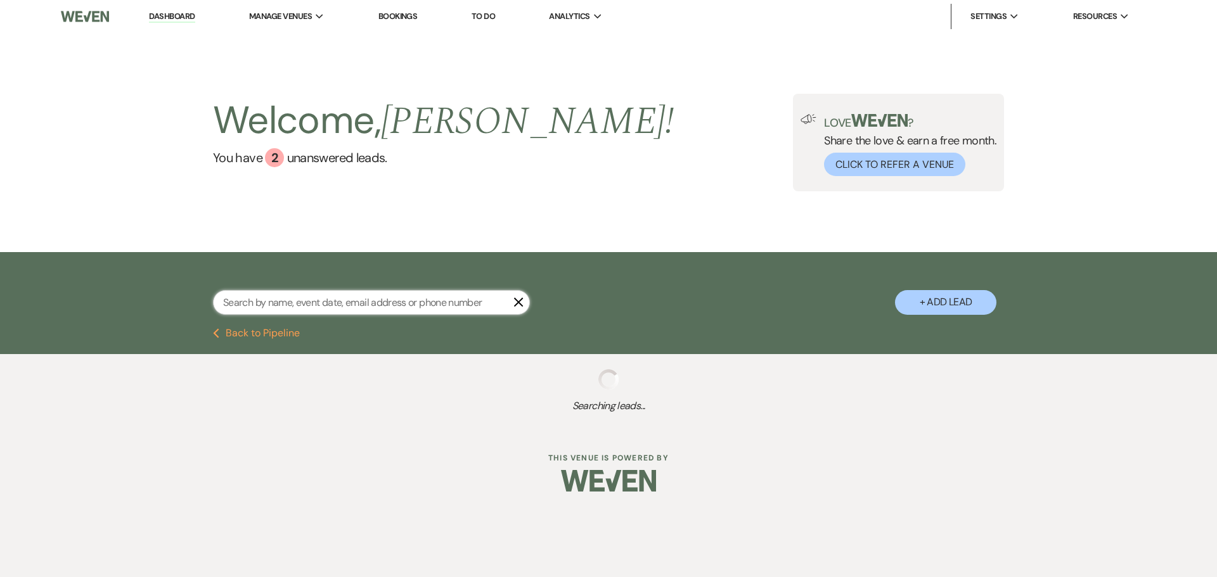
select select "8"
select select "5"
select select "8"
select select "5"
select select "8"
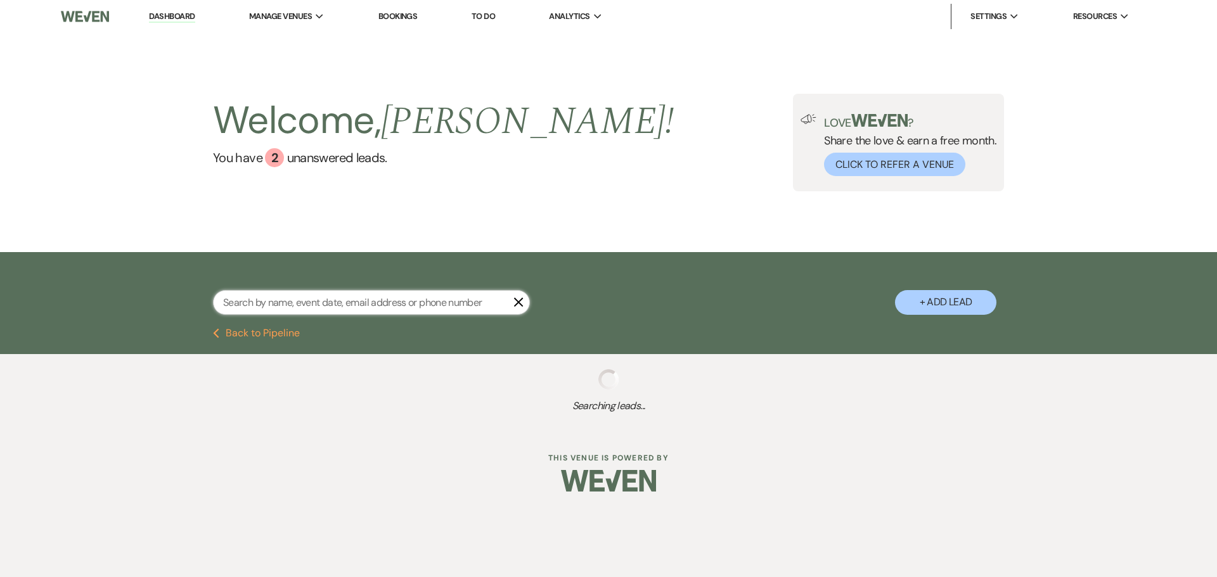
select select "1"
select select "8"
select select "5"
select select "8"
select select "1"
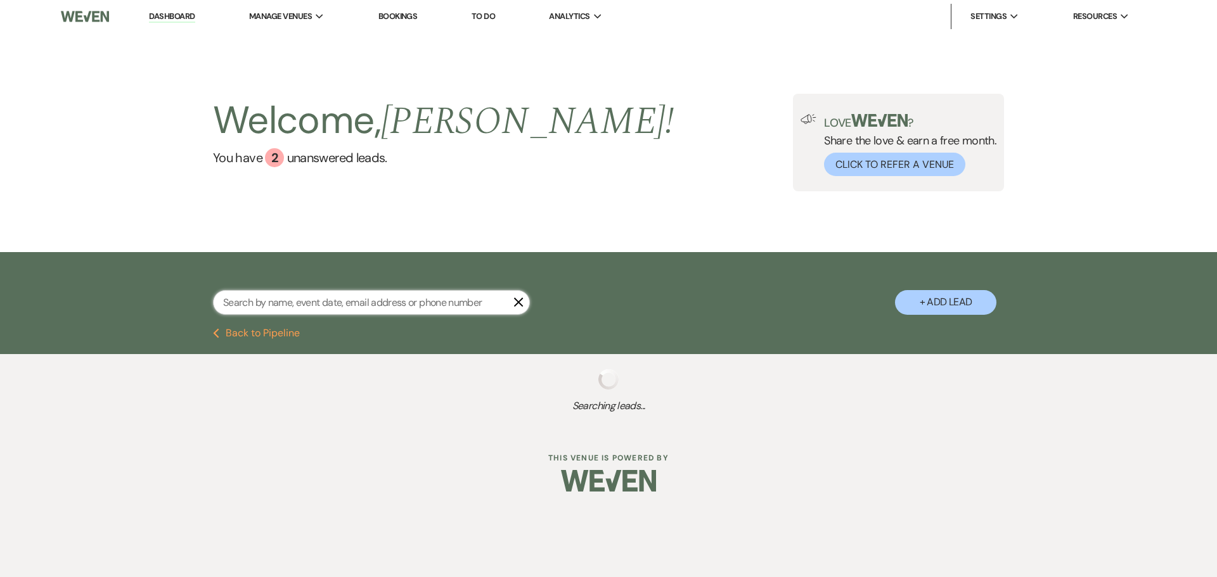
select select "8"
select select "6"
select select "8"
select select "5"
select select "8"
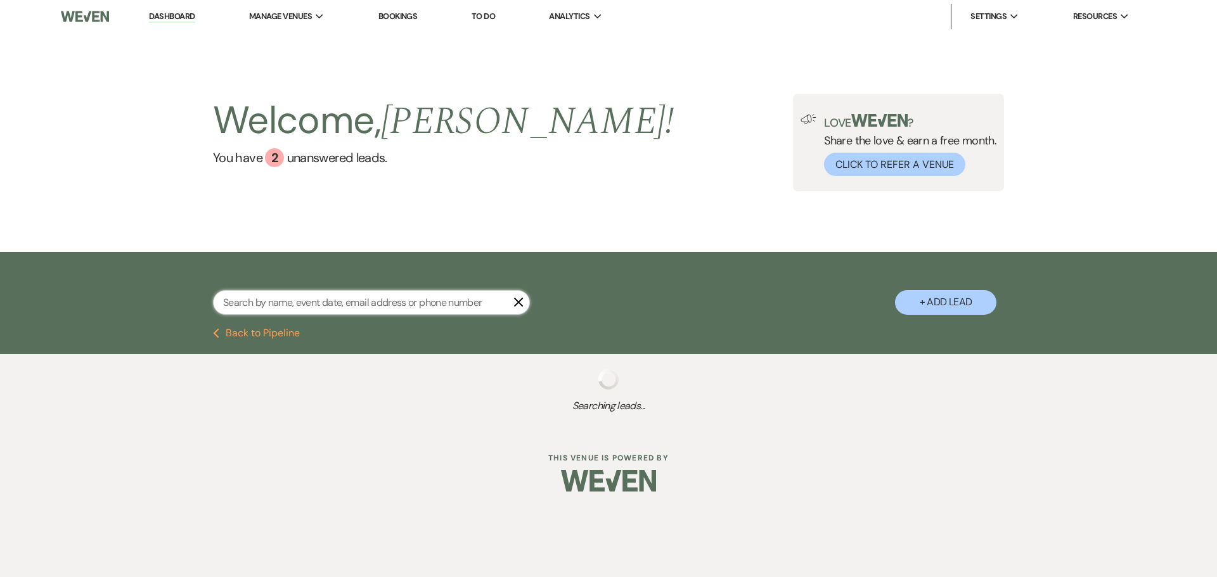
select select "6"
select select "8"
select select "5"
select select "8"
select select "5"
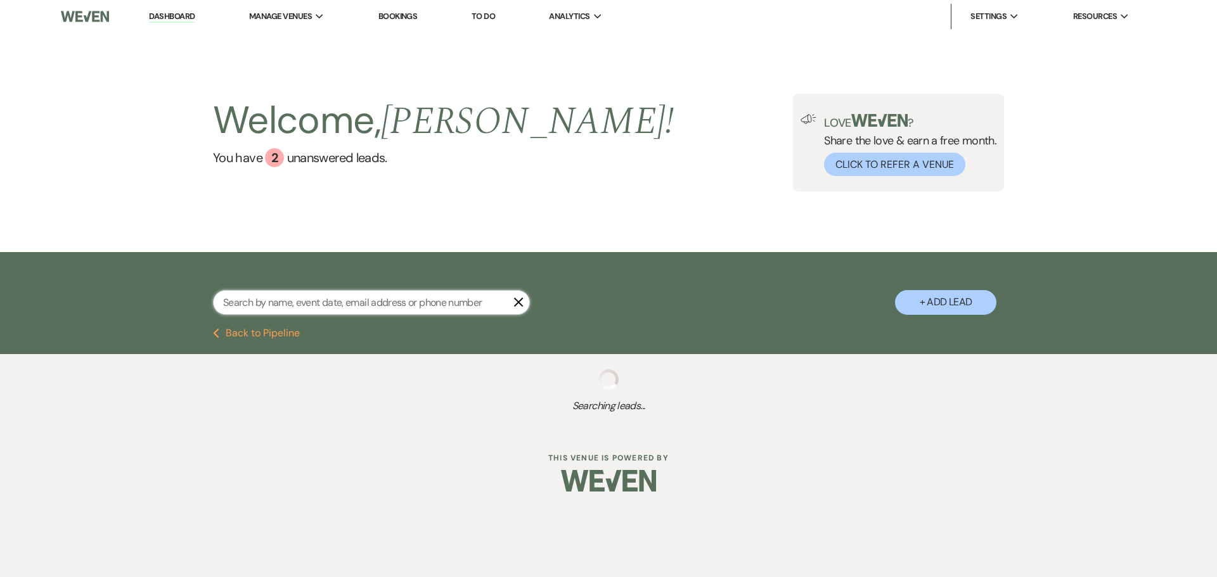
select select "8"
select select "5"
select select "8"
select select "5"
select select "8"
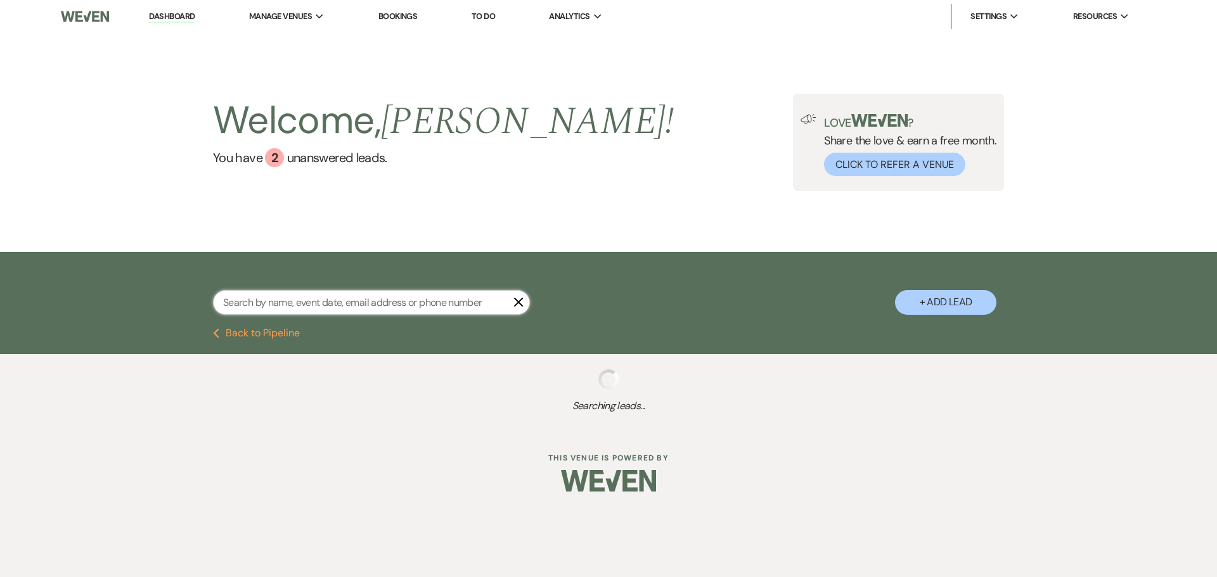
select select "5"
select select "8"
select select "5"
select select "8"
select select "2"
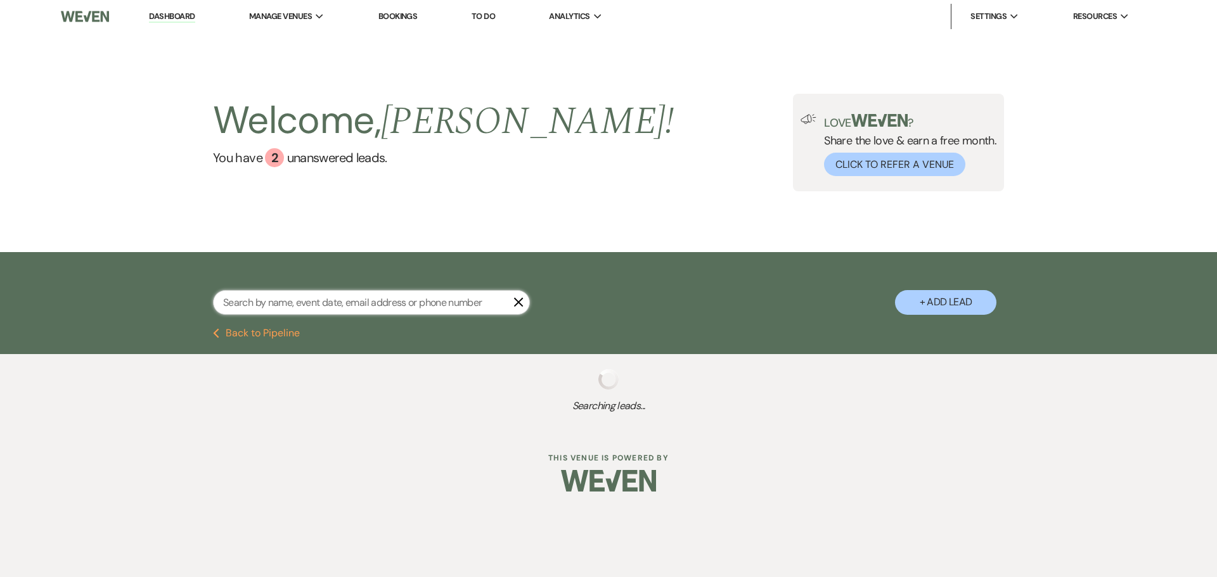
select select "8"
select select "5"
select select "8"
select select "5"
select select "8"
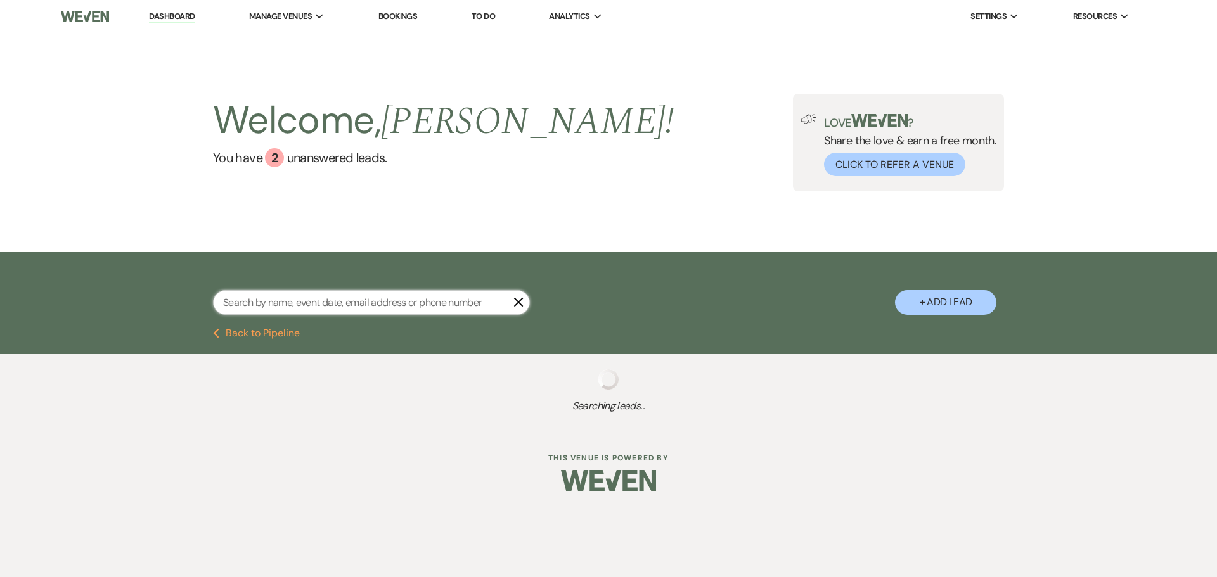
select select "5"
select select "8"
select select "5"
select select "8"
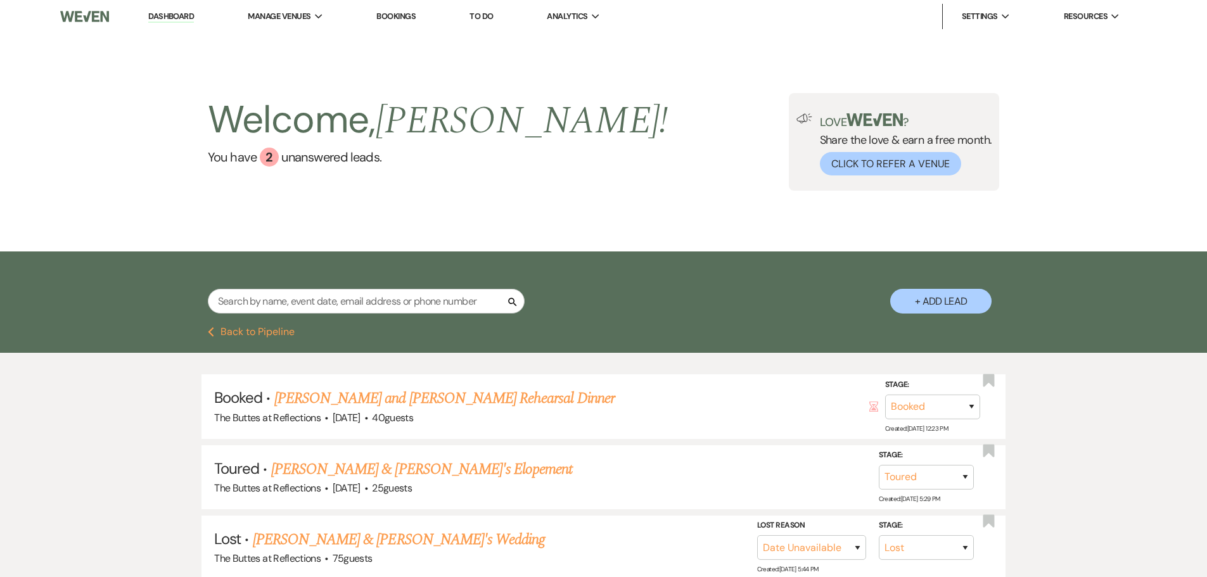
click at [405, 19] on link "Bookings" at bounding box center [396, 16] width 39 height 11
click at [405, 15] on link "Bookings" at bounding box center [396, 16] width 39 height 11
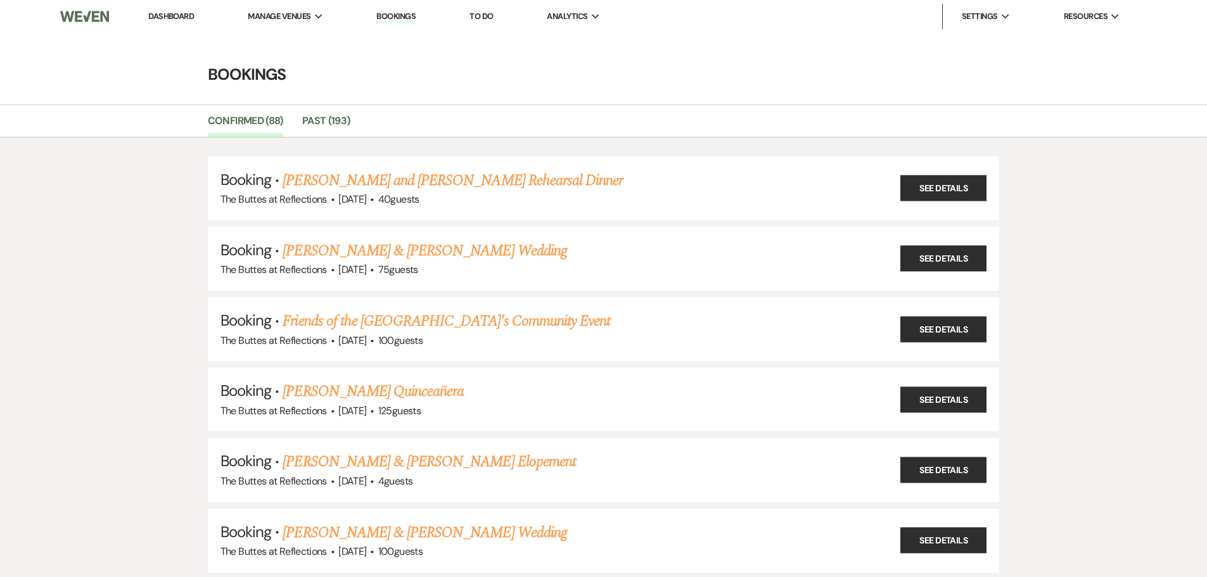
click at [164, 10] on li "Dashboard" at bounding box center [171, 16] width 58 height 25
click at [169, 17] on link "Dashboard" at bounding box center [171, 16] width 46 height 11
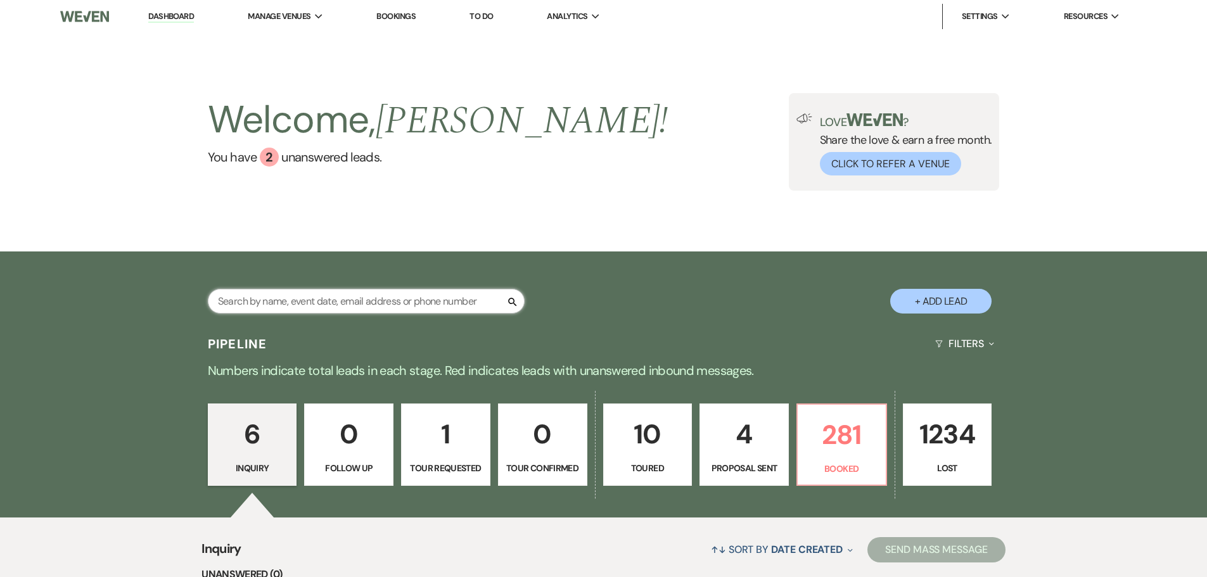
click at [335, 304] on input "text" at bounding box center [366, 301] width 317 height 25
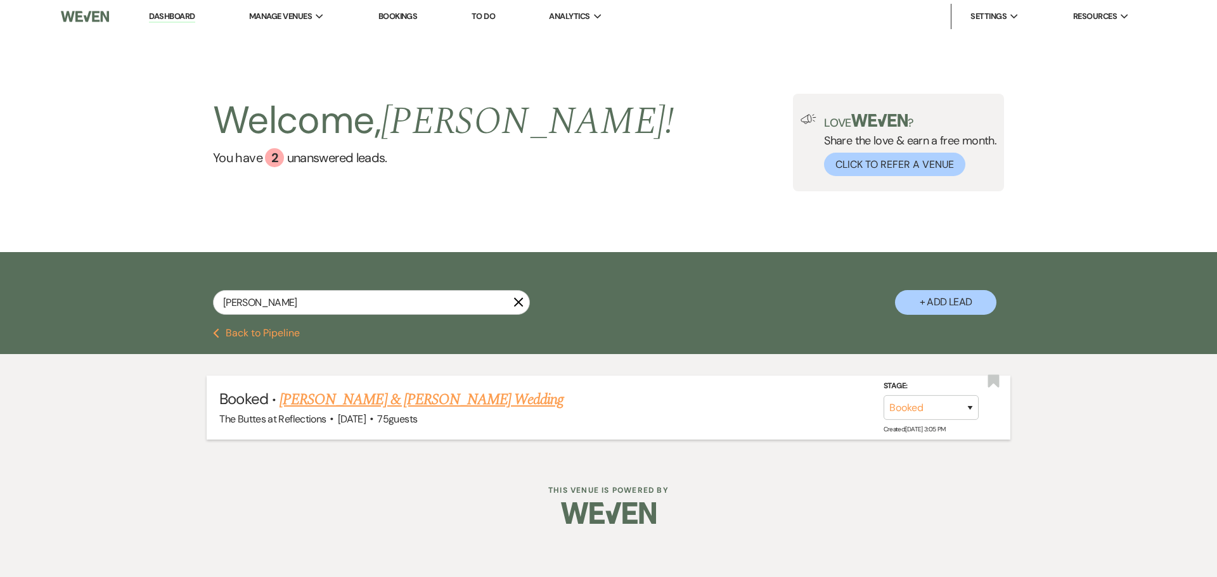
click at [384, 399] on link "[PERSON_NAME] & [PERSON_NAME] Wedding" at bounding box center [422, 400] width 284 height 23
click at [384, 399] on div "Dashboard Manage Venues Expand The Buttes at Reflections Bookings To Do Analyti…" at bounding box center [608, 230] width 1217 height 461
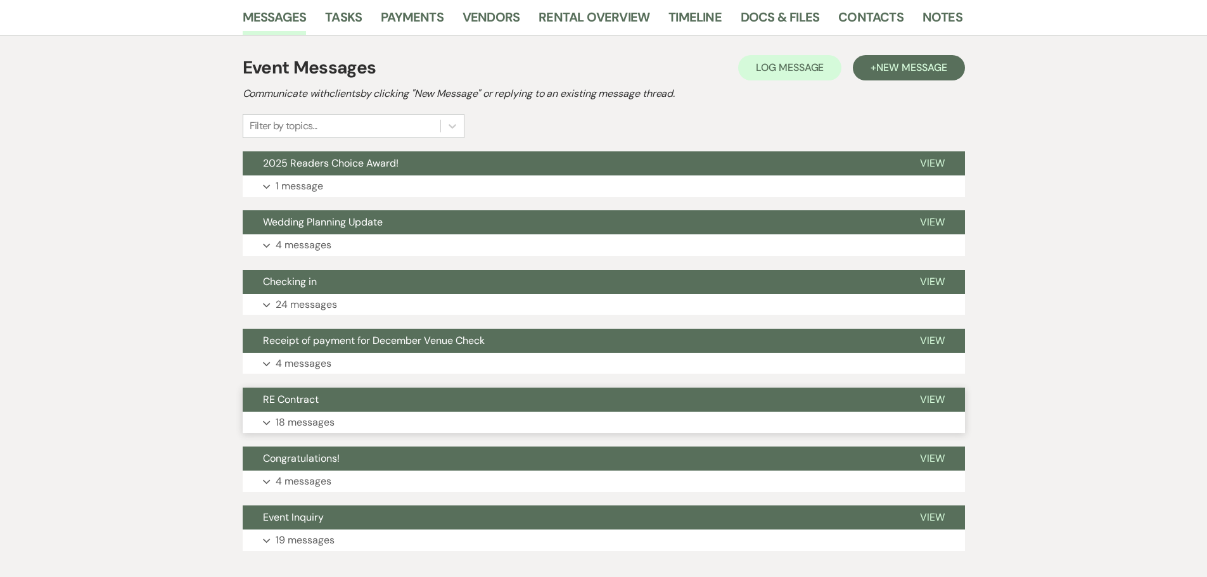
scroll to position [317, 0]
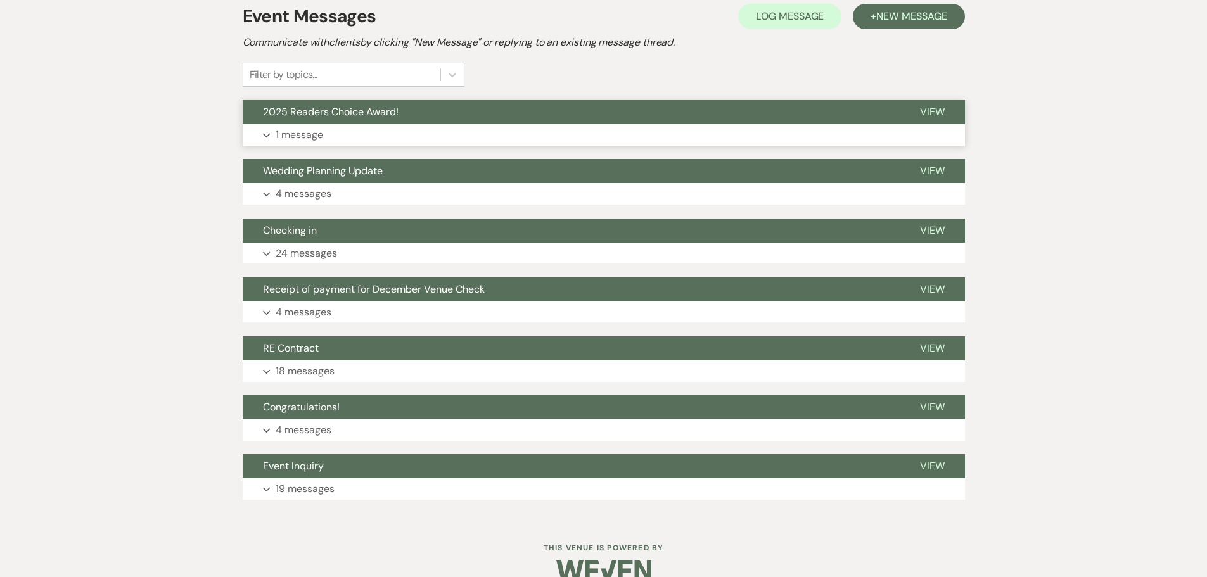
click at [295, 134] on p "1 message" at bounding box center [300, 135] width 48 height 16
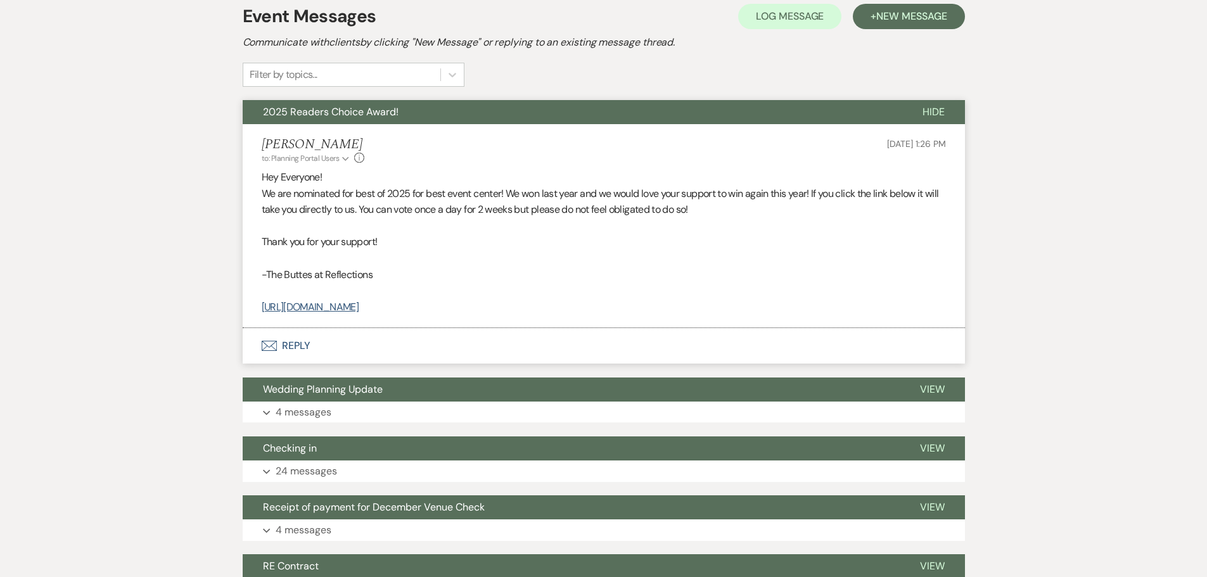
click at [295, 137] on h5 "Chris Robins" at bounding box center [313, 145] width 103 height 16
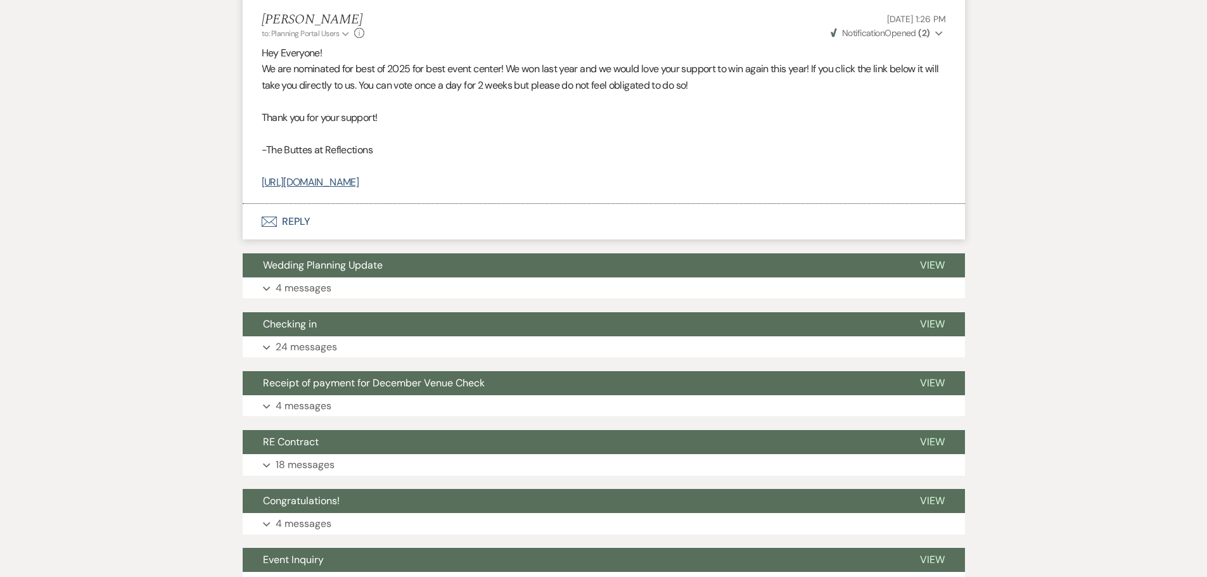
scroll to position [444, 0]
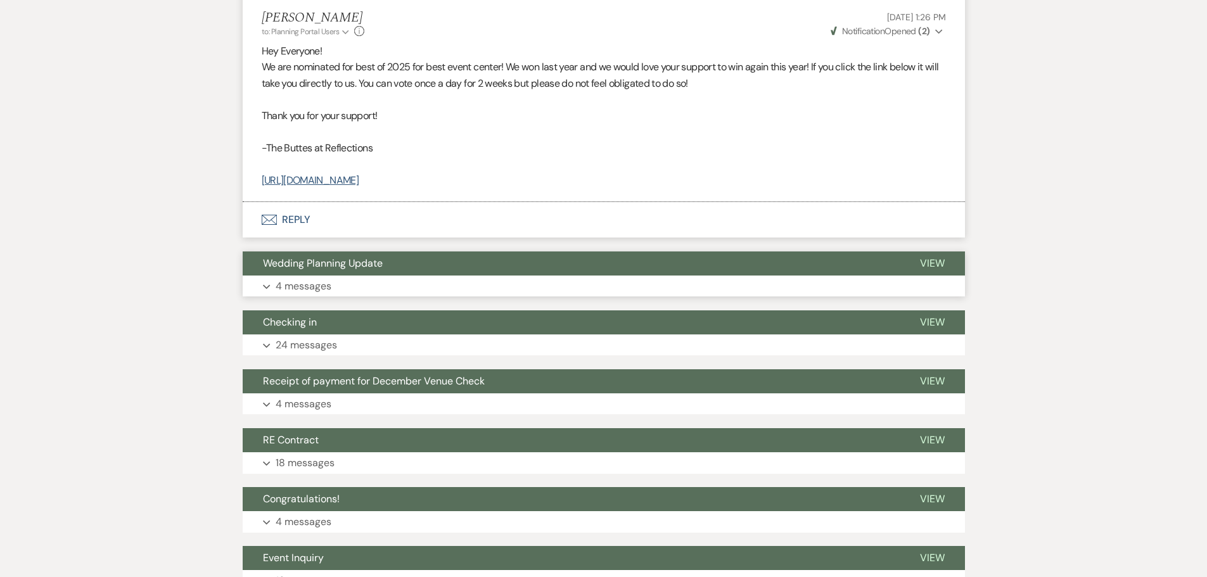
click at [290, 285] on p "4 messages" at bounding box center [304, 286] width 56 height 16
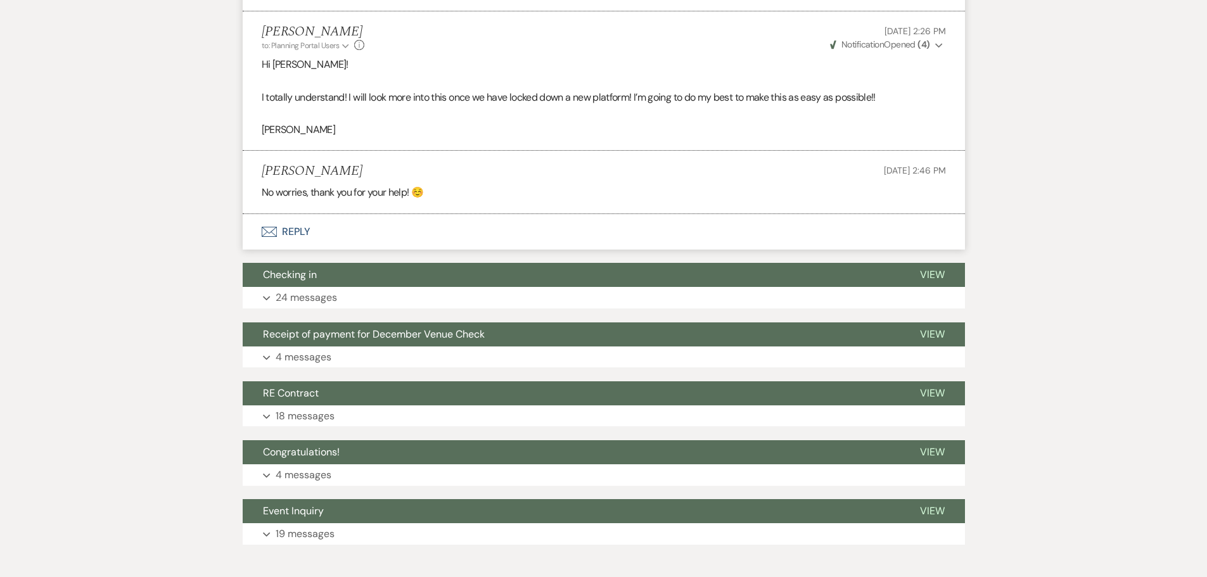
scroll to position [1268, 0]
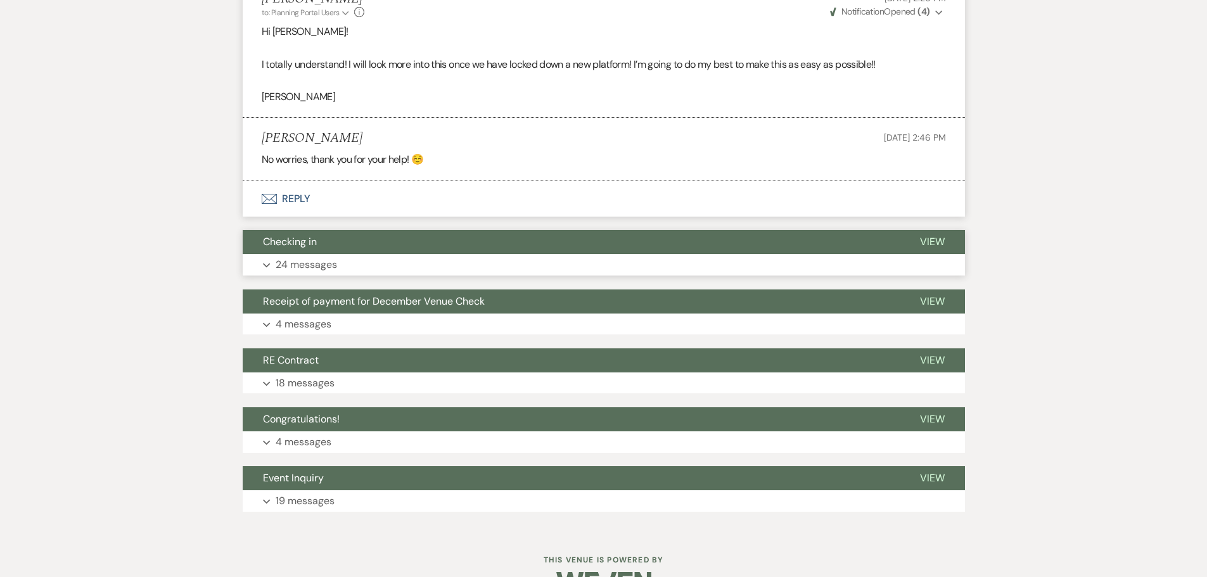
click at [301, 273] on p "24 messages" at bounding box center [306, 265] width 61 height 16
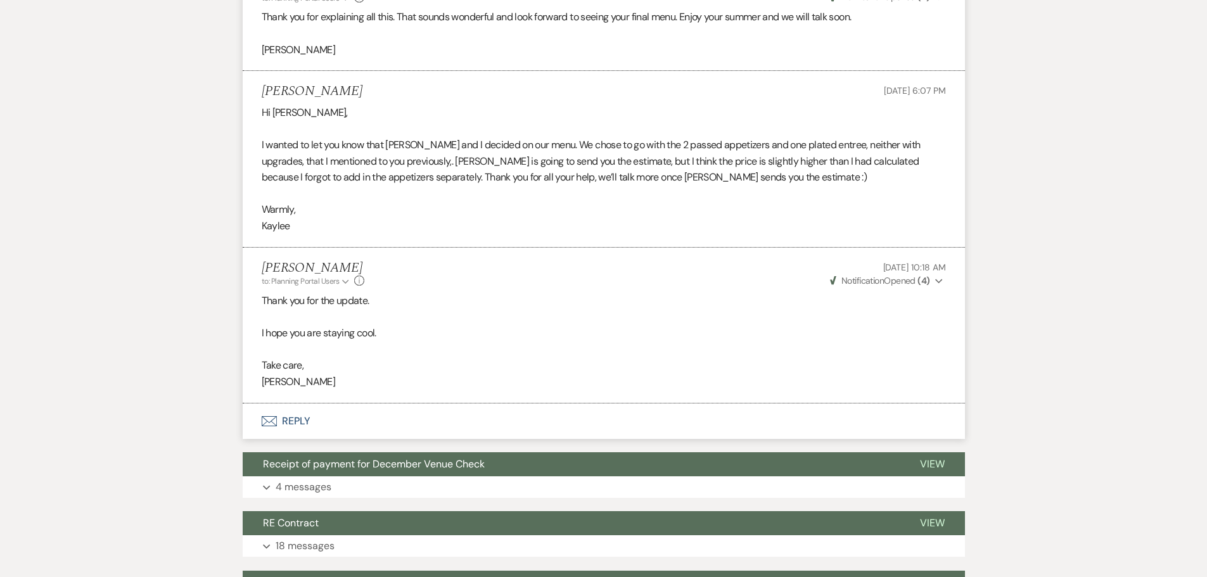
scroll to position [7041, 0]
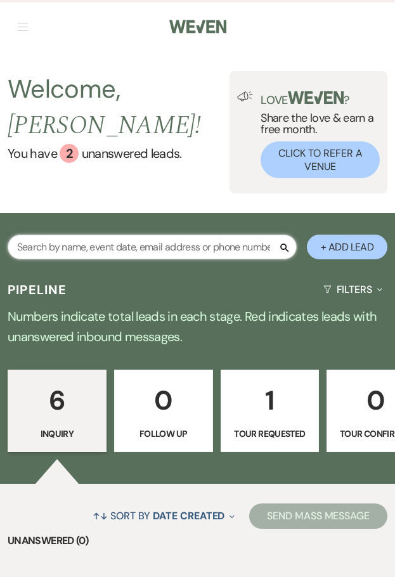
click at [86, 235] on input "text" at bounding box center [152, 247] width 289 height 25
type input "le"
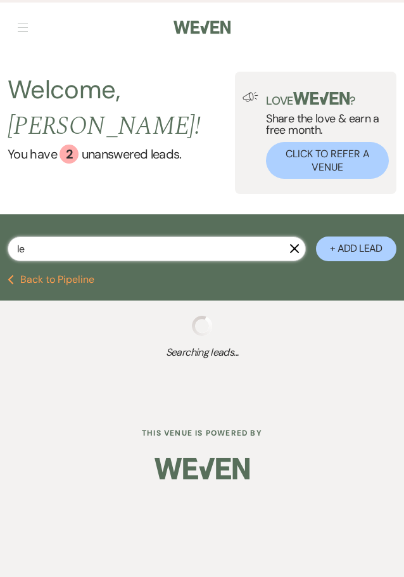
select select "8"
select select "6"
select select "5"
select select "8"
select select "5"
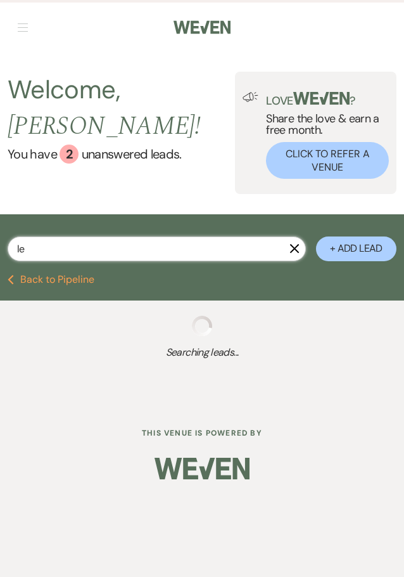
select select "8"
select select "5"
select select "8"
select select "3"
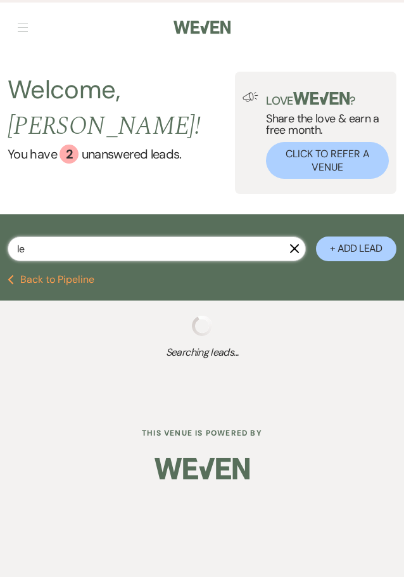
select select "6"
select select "8"
select select "7"
select select "8"
select select "5"
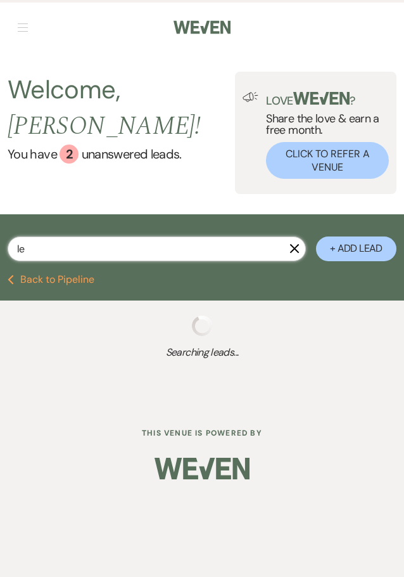
select select "8"
select select "7"
select select "8"
select select "5"
select select "8"
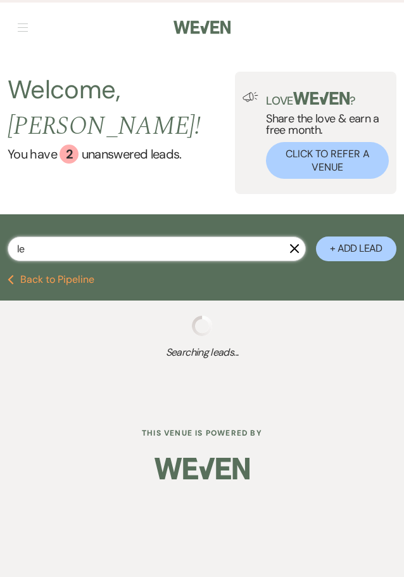
select select "5"
select select "8"
select select "5"
select select "8"
select select "5"
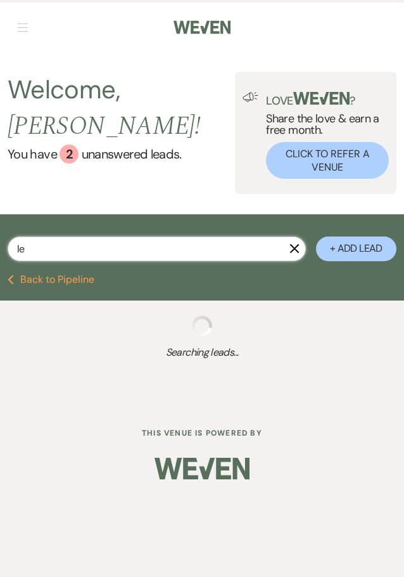
select select "8"
select select "6"
select select "5"
select select "8"
select select "5"
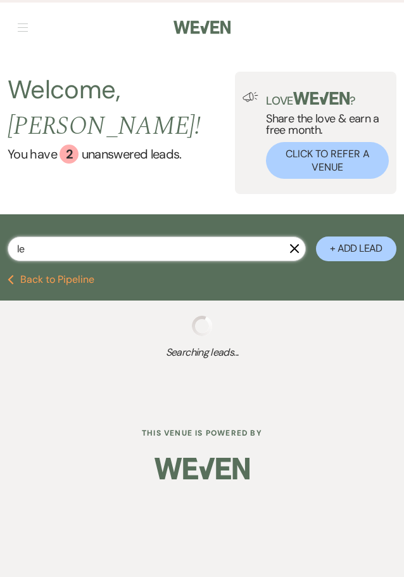
select select "8"
select select "5"
select select "8"
select select "5"
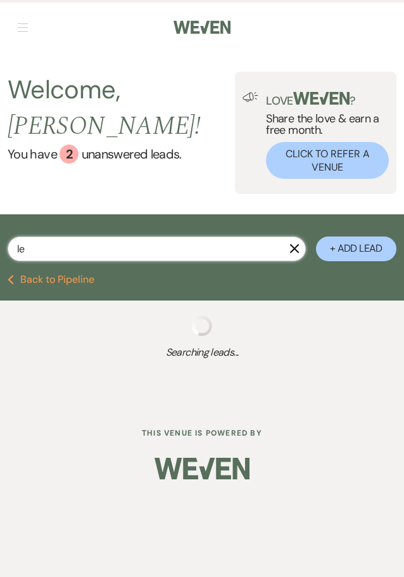
select select "8"
select select "5"
select select "8"
select select "5"
select select "8"
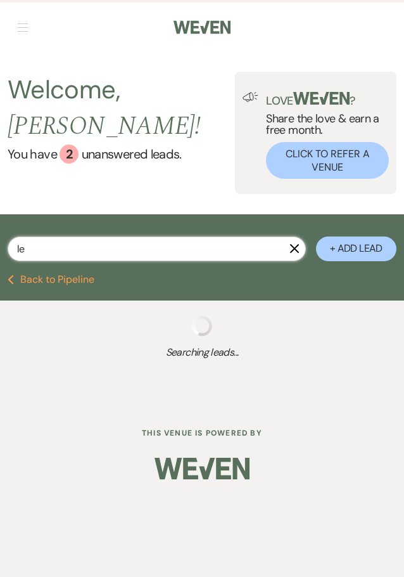
select select "5"
select select "8"
select select "5"
select select "8"
select select "5"
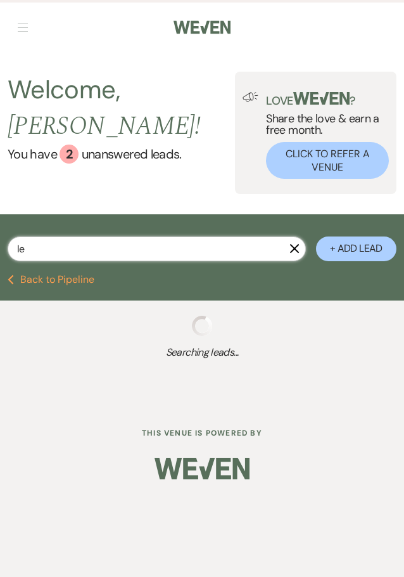
select select "8"
select select "5"
select select "8"
select select "5"
select select "6"
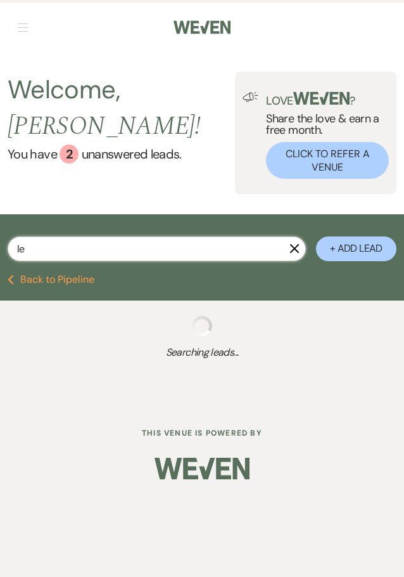
select select "8"
select select "5"
select select "8"
select select "5"
select select "8"
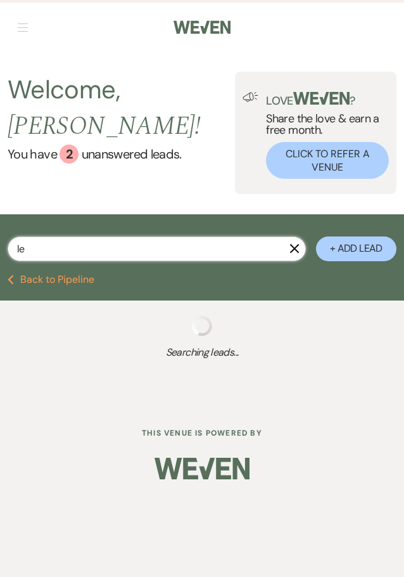
select select "5"
select select "8"
select select "4"
select select "8"
select select "5"
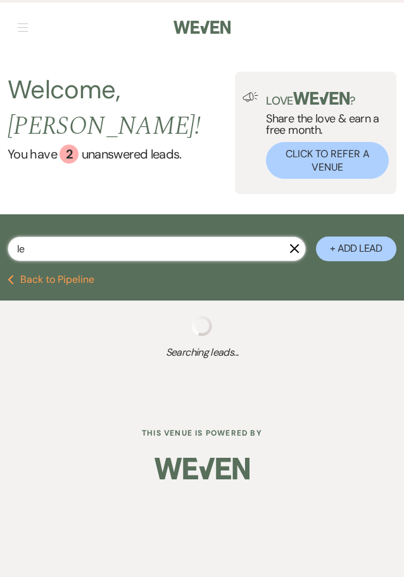
select select "8"
select select "5"
select select "8"
select select "10"
select select "8"
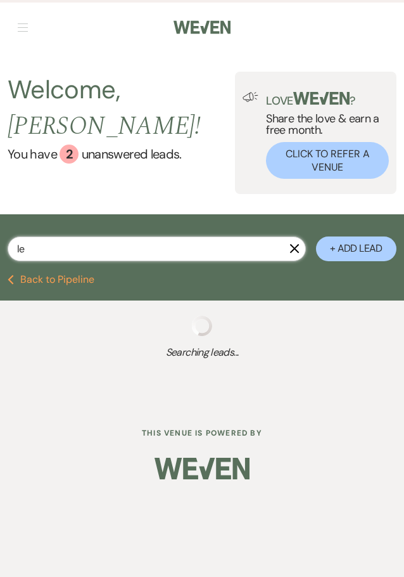
select select "6"
select select "8"
select select "5"
select select "8"
select select "5"
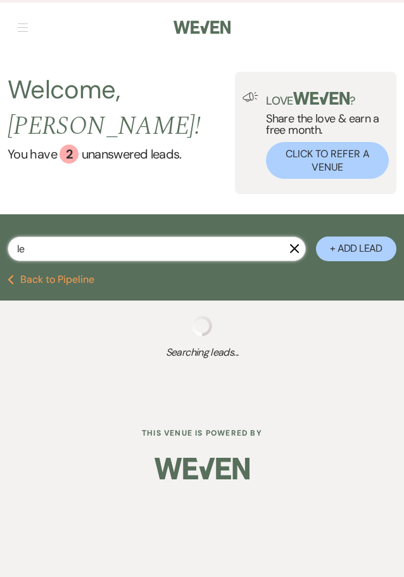
select select "8"
select select "6"
select select "8"
select select "6"
select select "8"
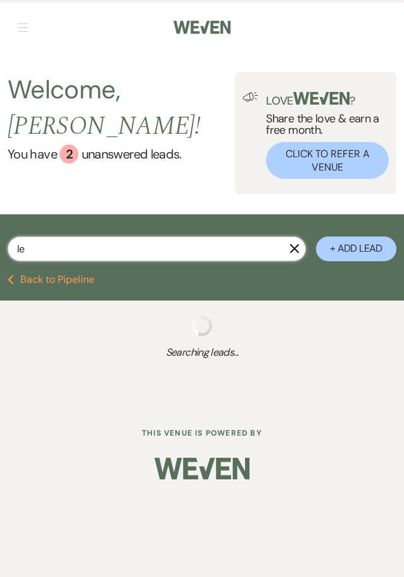
select select "11"
select select "8"
select select "5"
select select "8"
select select "5"
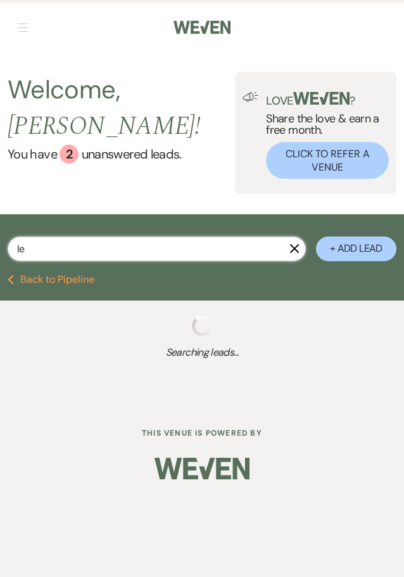
select select "8"
select select "5"
select select "8"
select select "5"
select select "8"
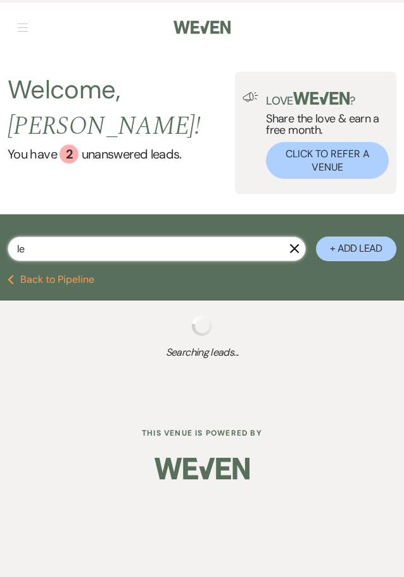
select select "5"
select select "8"
select select "5"
select select "8"
select select "5"
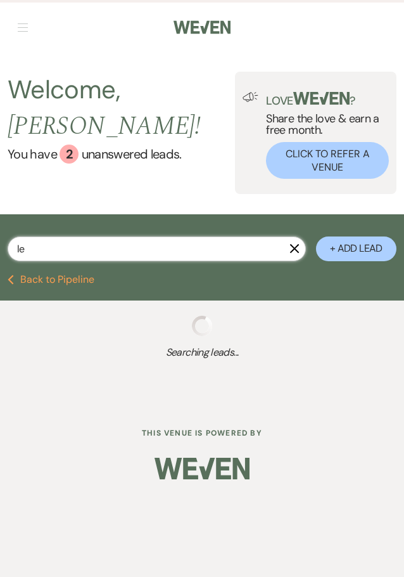
select select "8"
select select "6"
select select "8"
select select "6"
select select "8"
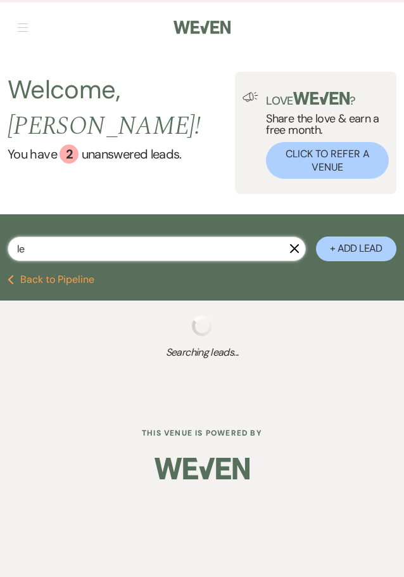
select select "8"
select select "5"
select select "8"
select select "5"
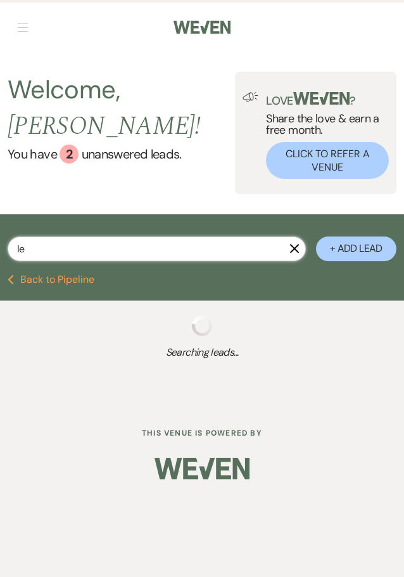
select select "8"
select select "5"
select select "8"
select select "5"
select select "8"
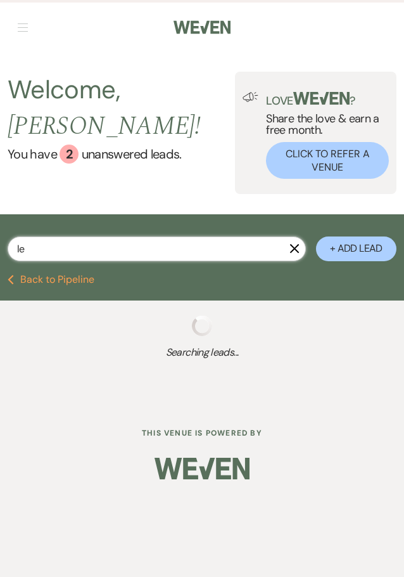
select select "5"
select select "8"
select select "5"
select select "8"
select select "3"
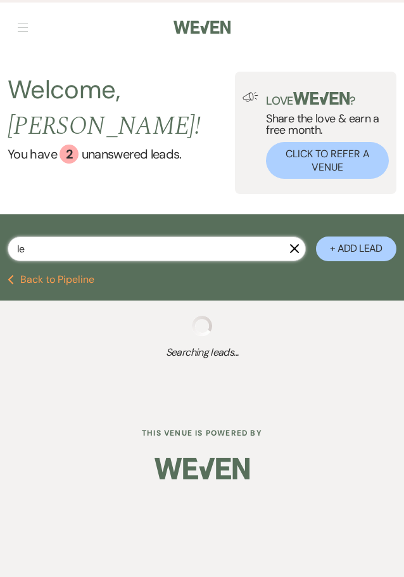
select select "8"
select select "3"
select select "8"
select select "5"
select select "8"
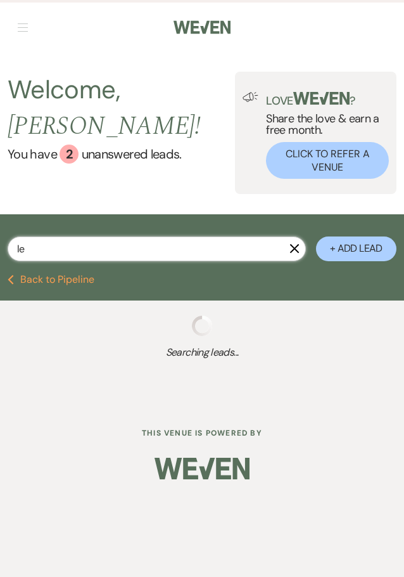
select select "1"
select select "8"
select select "4"
select select "8"
select select "6"
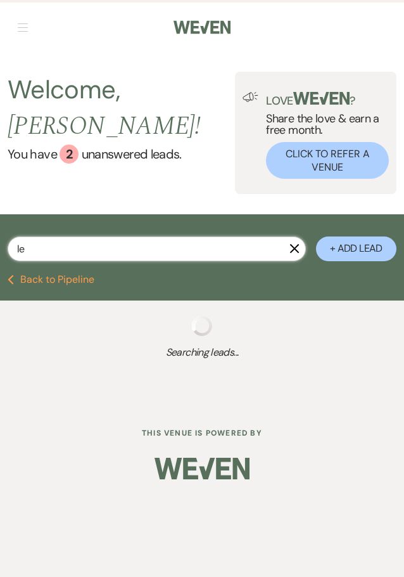
select select "8"
select select "5"
select select "8"
select select "6"
select select "8"
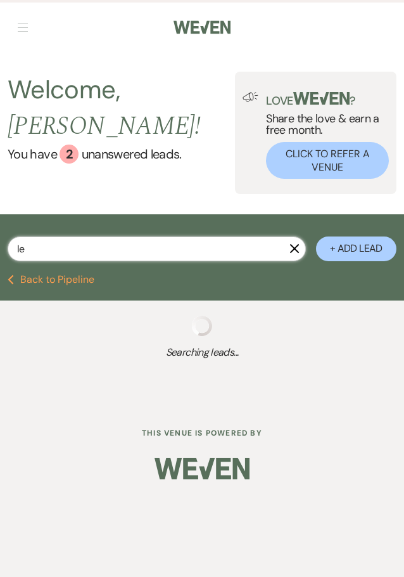
select select "5"
select select "8"
select select "5"
select select "8"
select select "5"
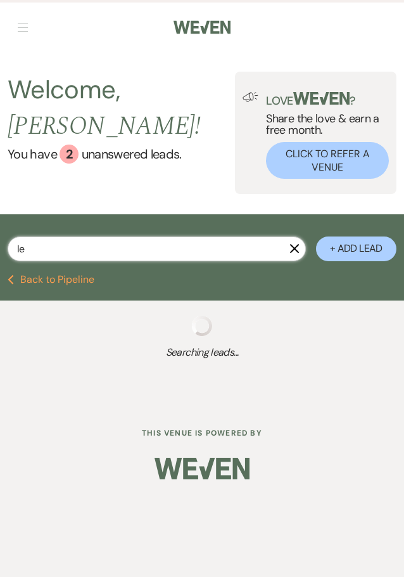
select select "8"
select select "5"
select select "8"
select select "5"
select select "8"
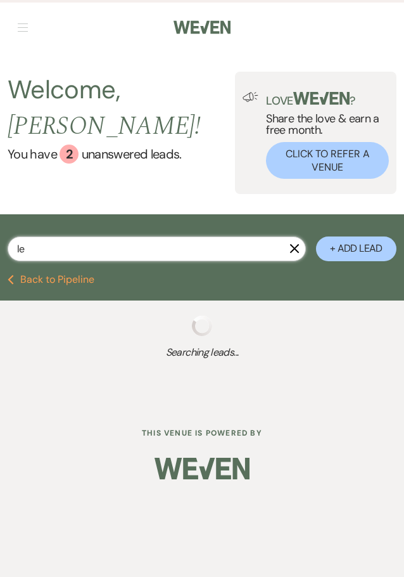
select select "5"
select select "8"
select select "5"
select select "8"
select select "5"
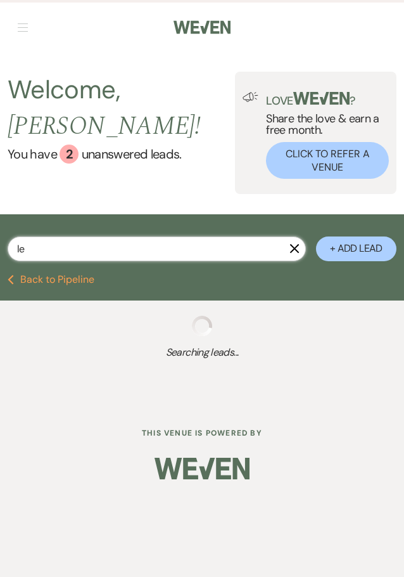
select select "8"
select select "2"
select select "8"
select select "5"
select select "8"
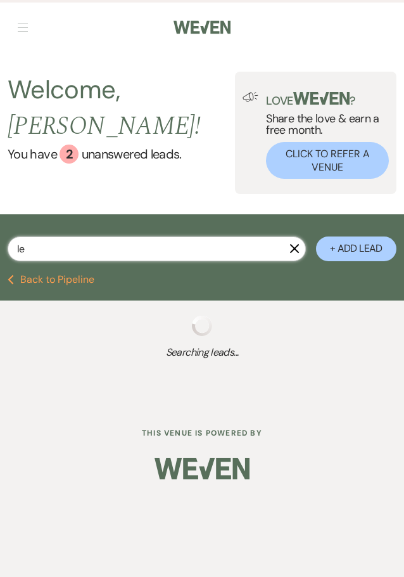
select select "5"
select select "8"
select select "5"
select select "8"
select select "5"
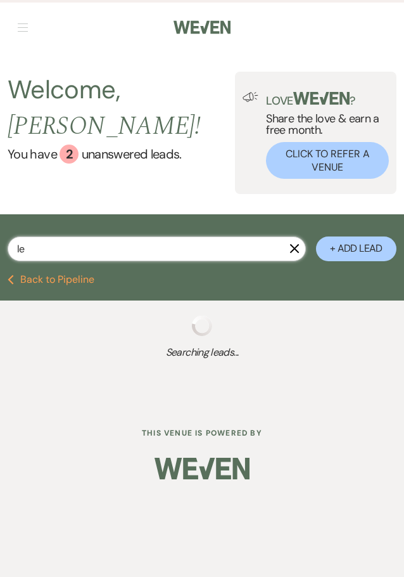
select select "8"
select select "5"
select select "8"
select select "5"
select select "8"
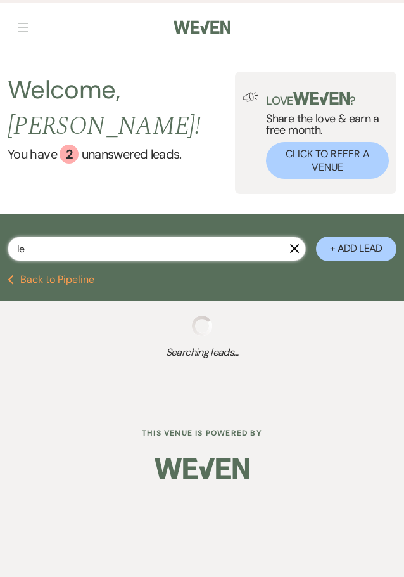
select select "5"
select select "8"
select select "5"
select select "8"
select select "5"
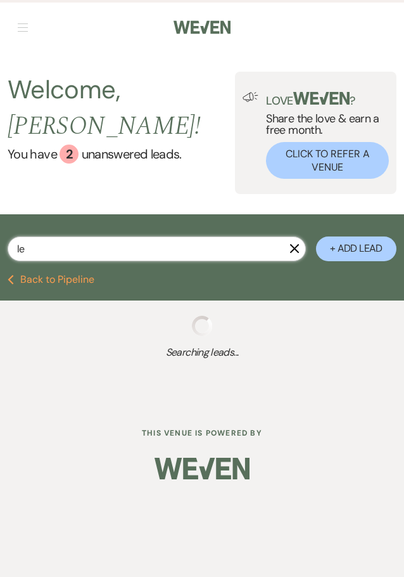
select select "8"
select select "5"
select select "8"
select select "5"
select select "8"
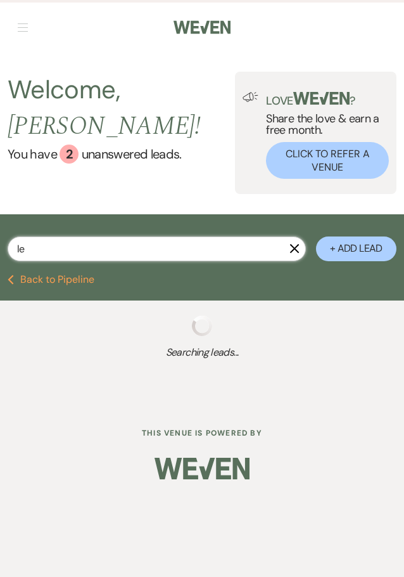
select select "6"
select select "8"
select select "2"
select select "8"
select select "1"
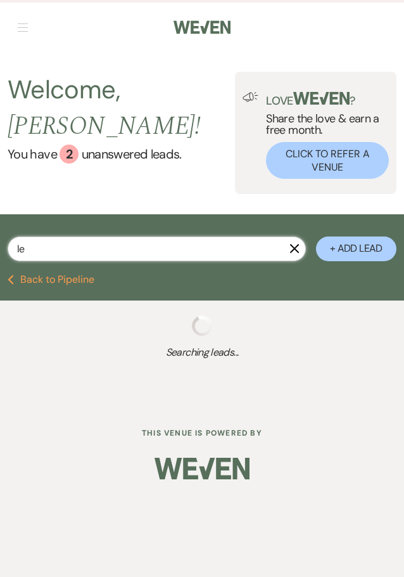
select select "8"
select select "5"
select select "8"
select select "5"
select select "8"
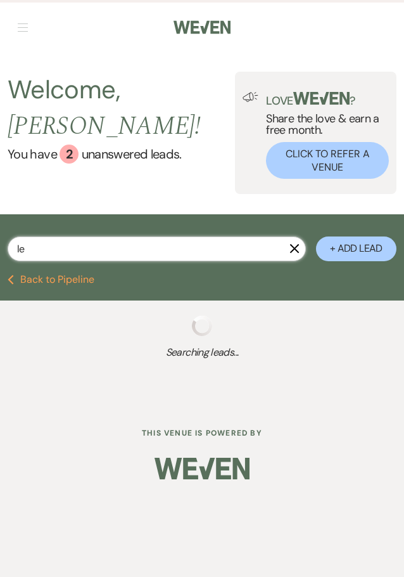
select select "6"
select select "8"
select select "5"
select select "8"
select select "4"
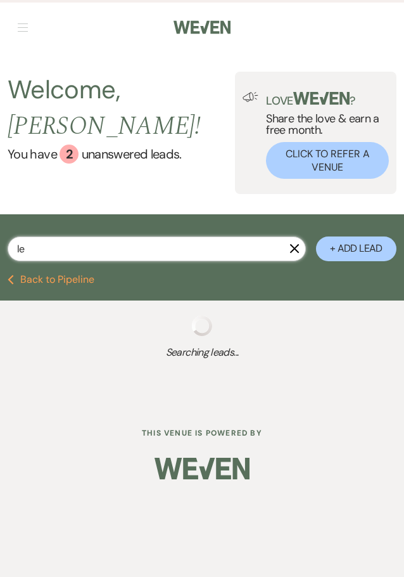
select select "8"
select select "11"
select select "8"
select select "5"
select select "8"
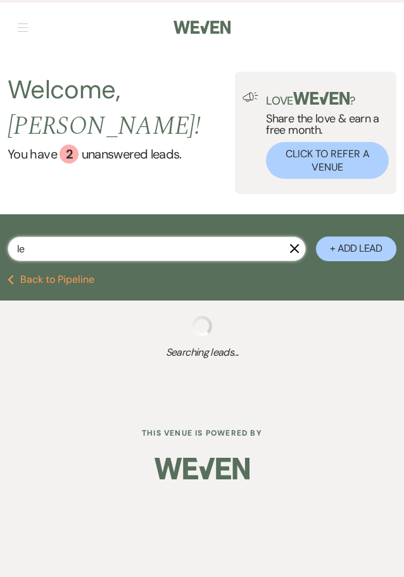
select select "5"
select select "8"
select select "3"
select select "8"
select select "5"
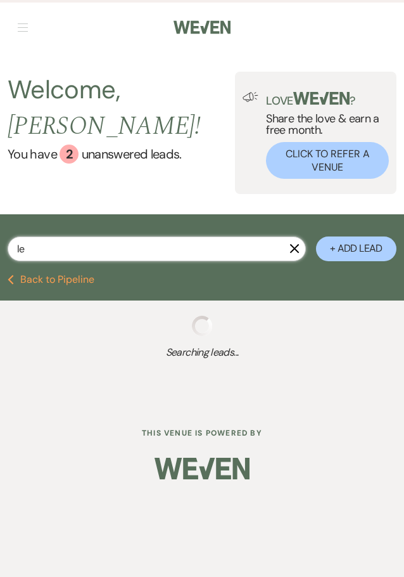
select select "8"
select select "5"
select select "8"
select select "5"
select select "8"
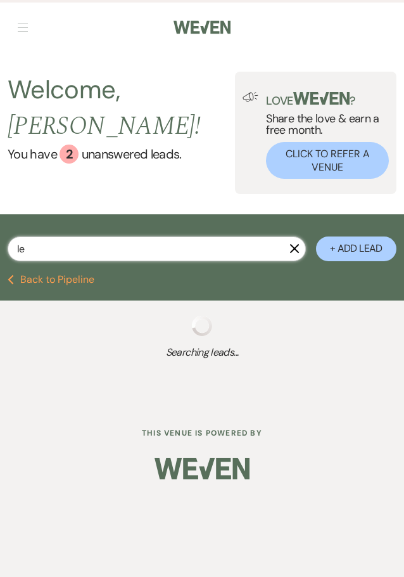
select select "6"
select select "8"
select select "5"
select select "8"
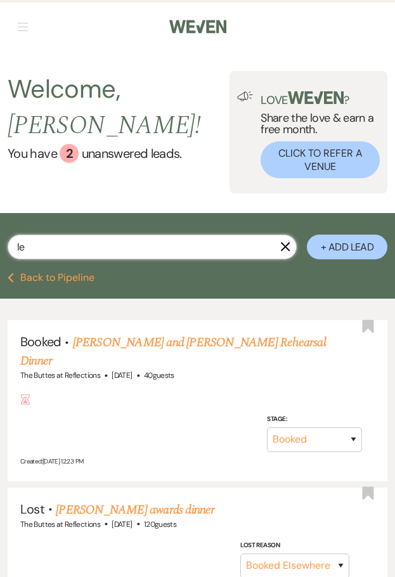
drag, startPoint x: 35, startPoint y: 232, endPoint x: 4, endPoint y: 231, distance: 30.5
click at [4, 231] on div "le X + Add Lead" at bounding box center [197, 244] width 395 height 50
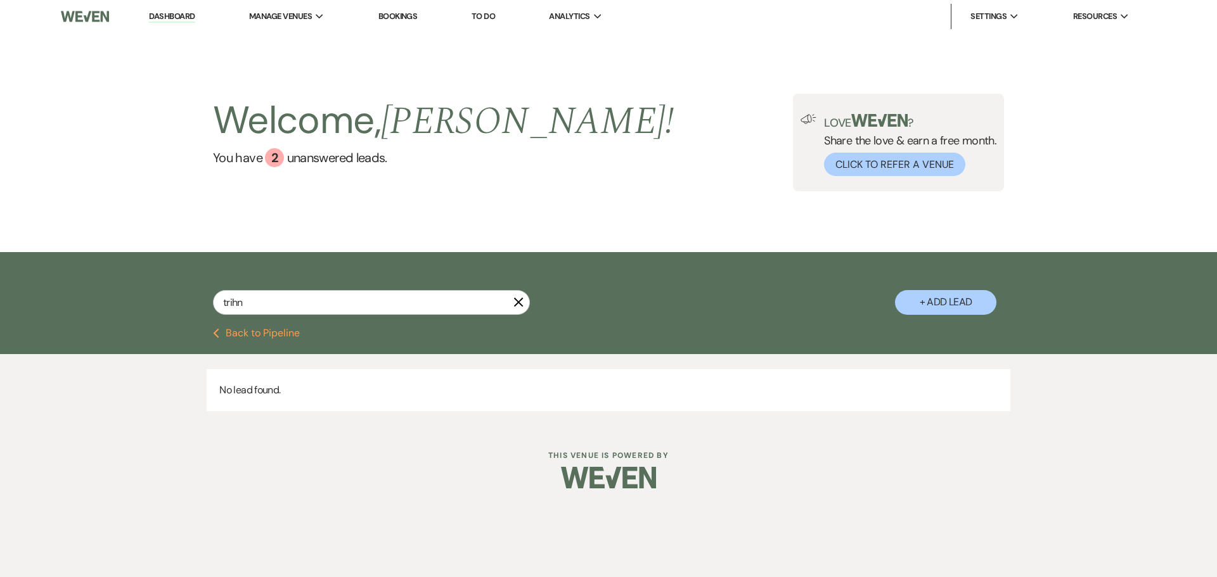
click at [520, 300] on icon "X" at bounding box center [518, 302] width 10 height 10
